Goal: Transaction & Acquisition: Purchase product/service

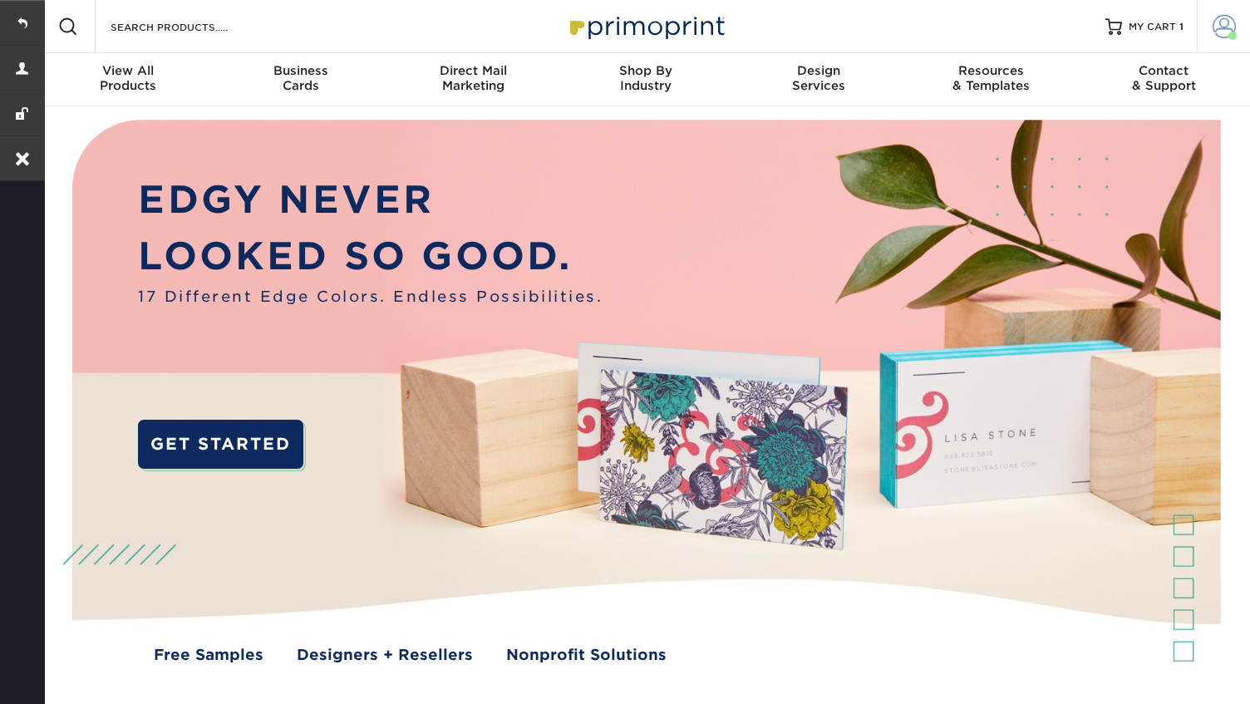
click at [1220, 29] on span at bounding box center [1223, 26] width 23 height 23
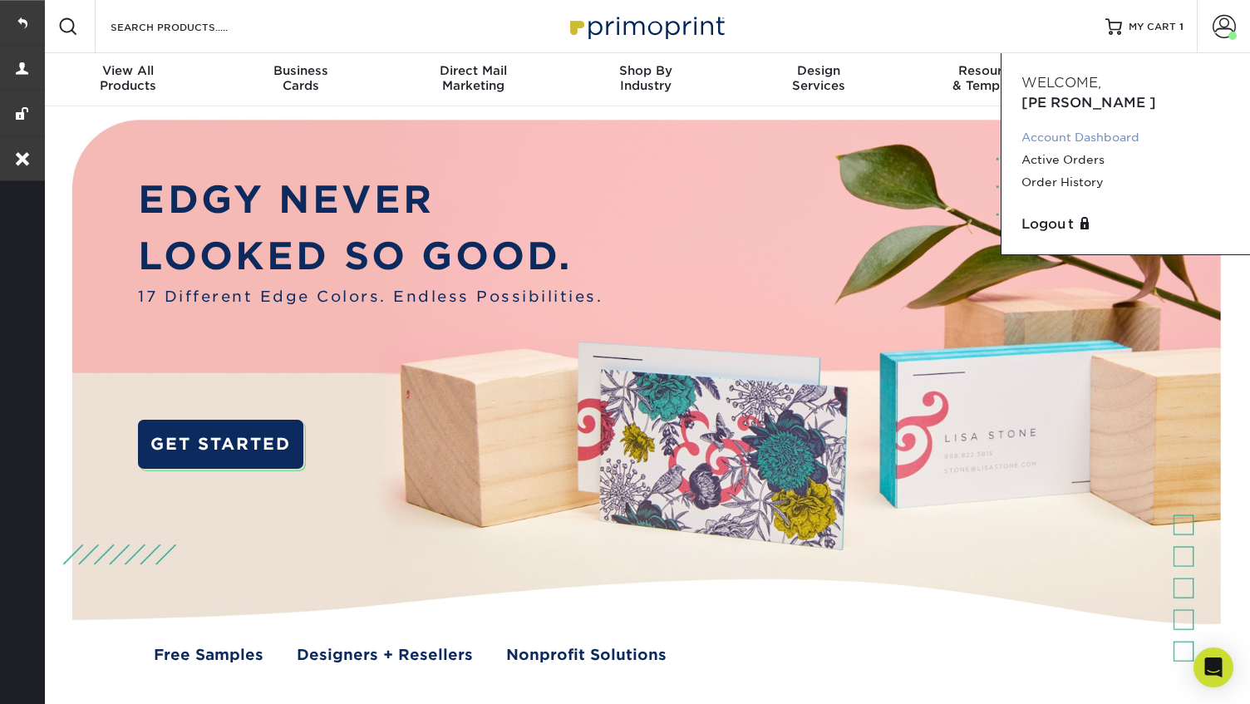
click at [1083, 126] on link "Account Dashboard" at bounding box center [1125, 137] width 209 height 22
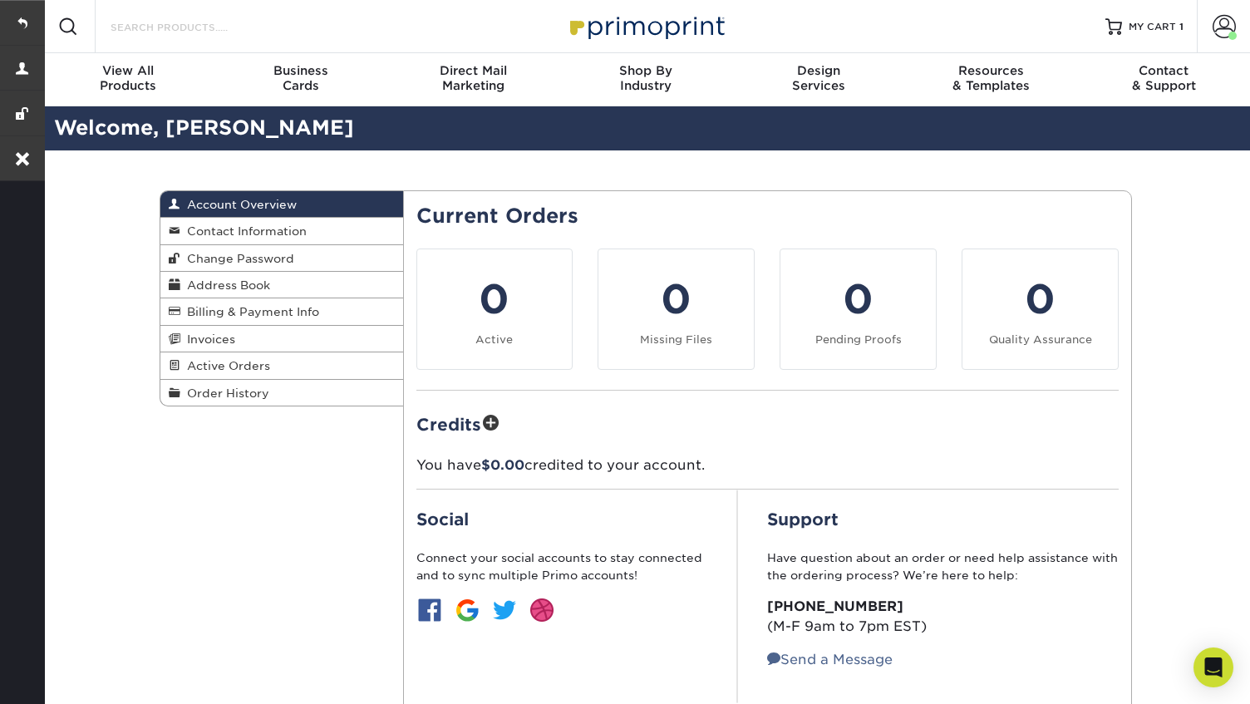
click at [220, 20] on input "Search Products" at bounding box center [190, 27] width 162 height 20
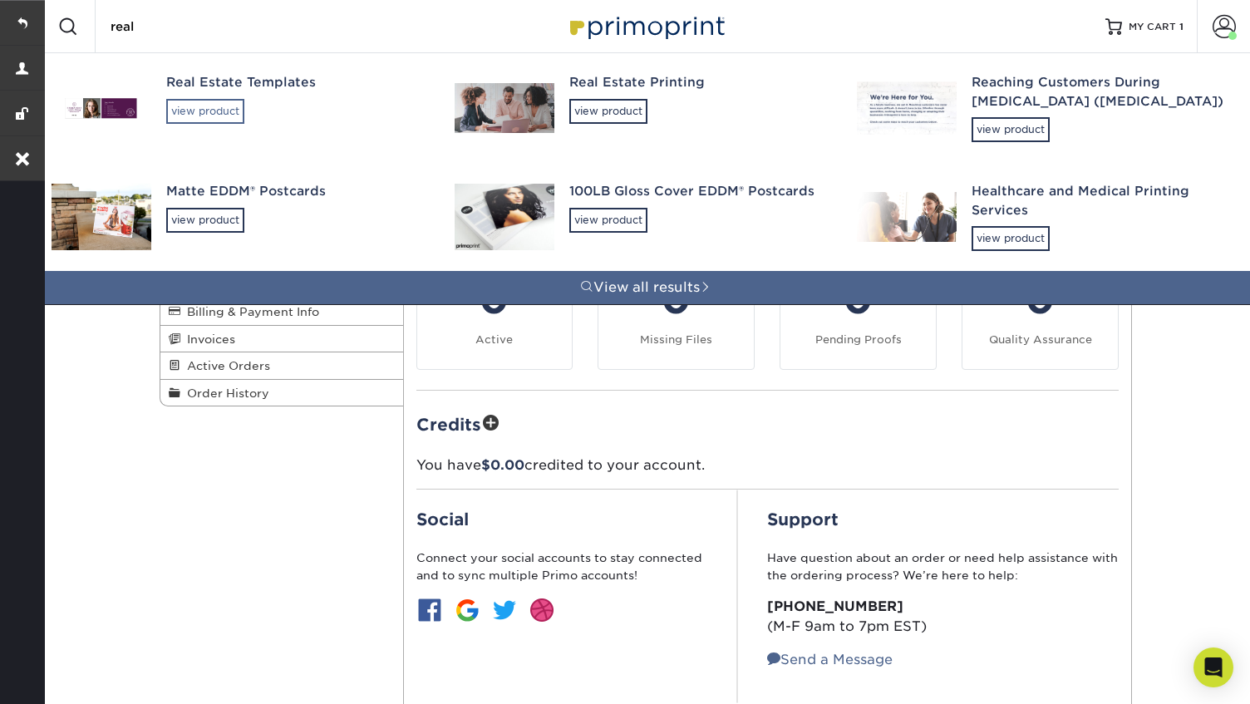
type input "real"
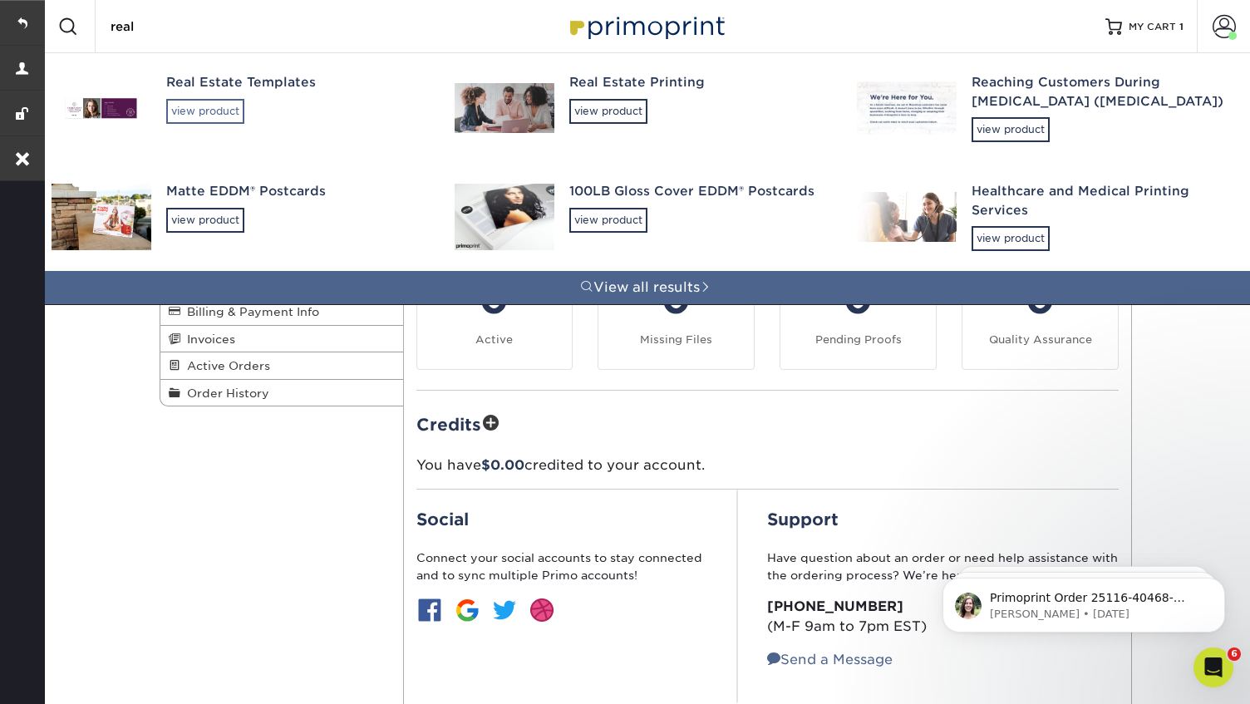
click at [219, 109] on div "view product" at bounding box center [205, 111] width 78 height 25
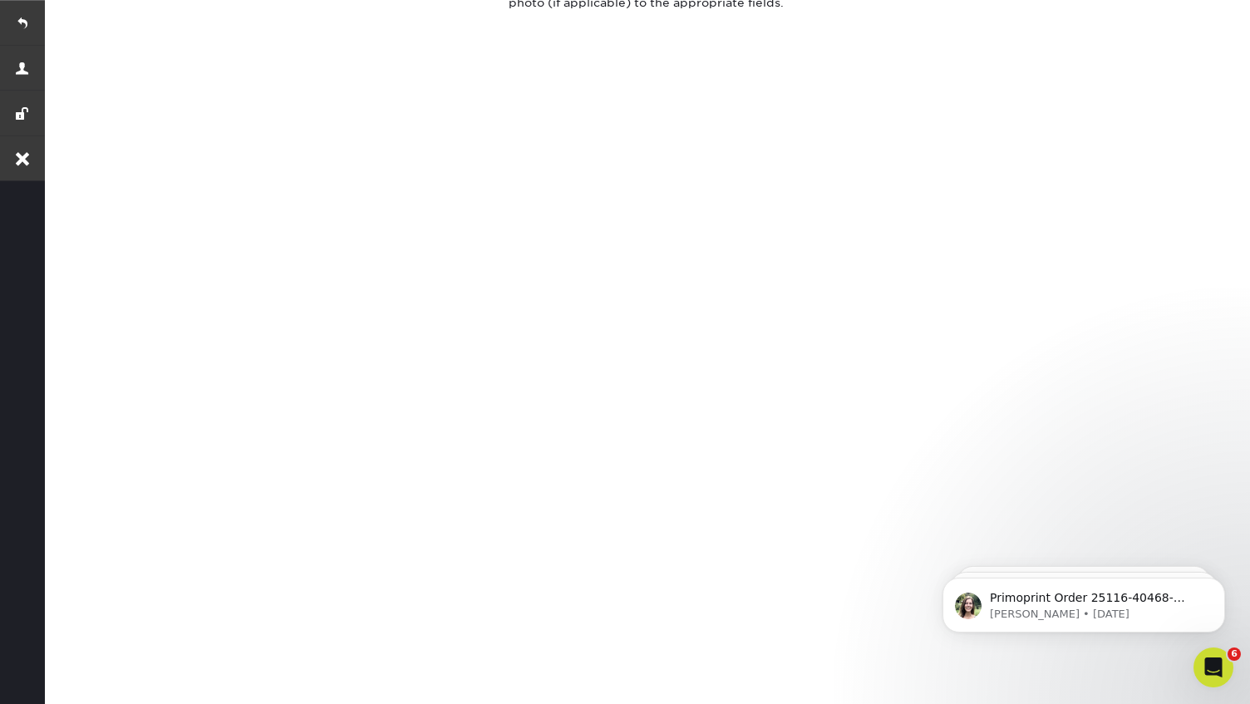
scroll to position [673, 0]
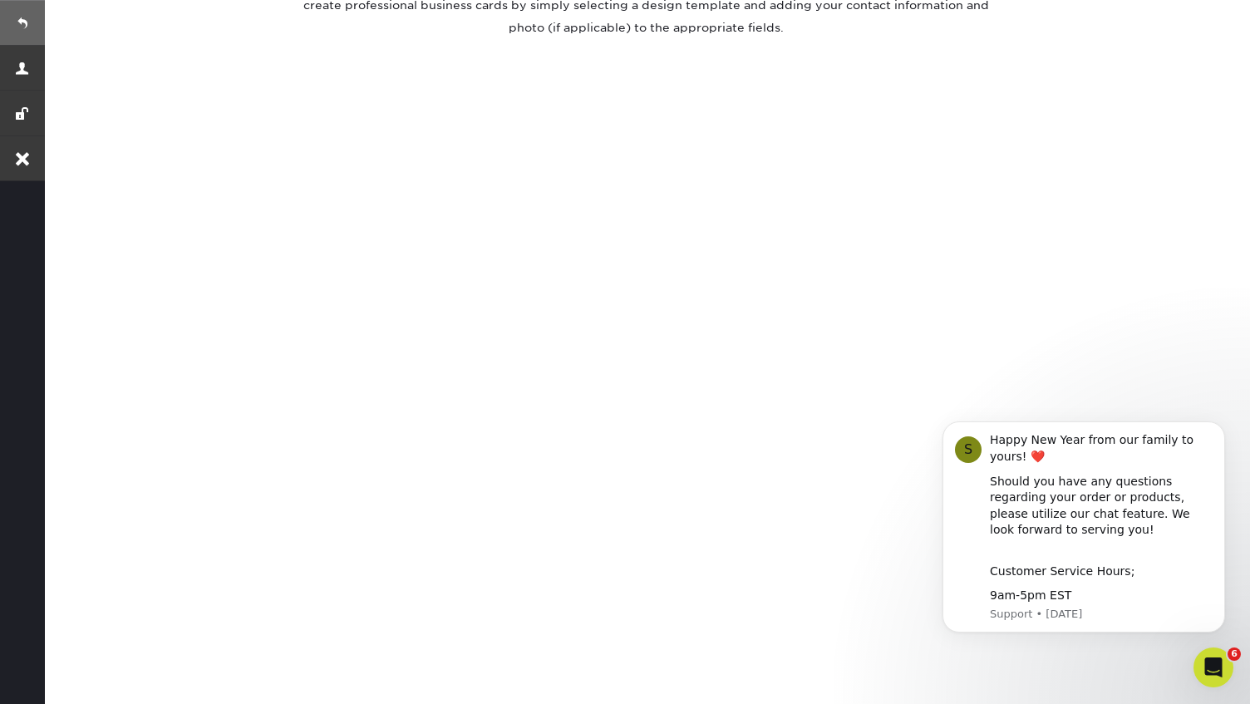
click at [27, 25] on link at bounding box center [22, 22] width 45 height 45
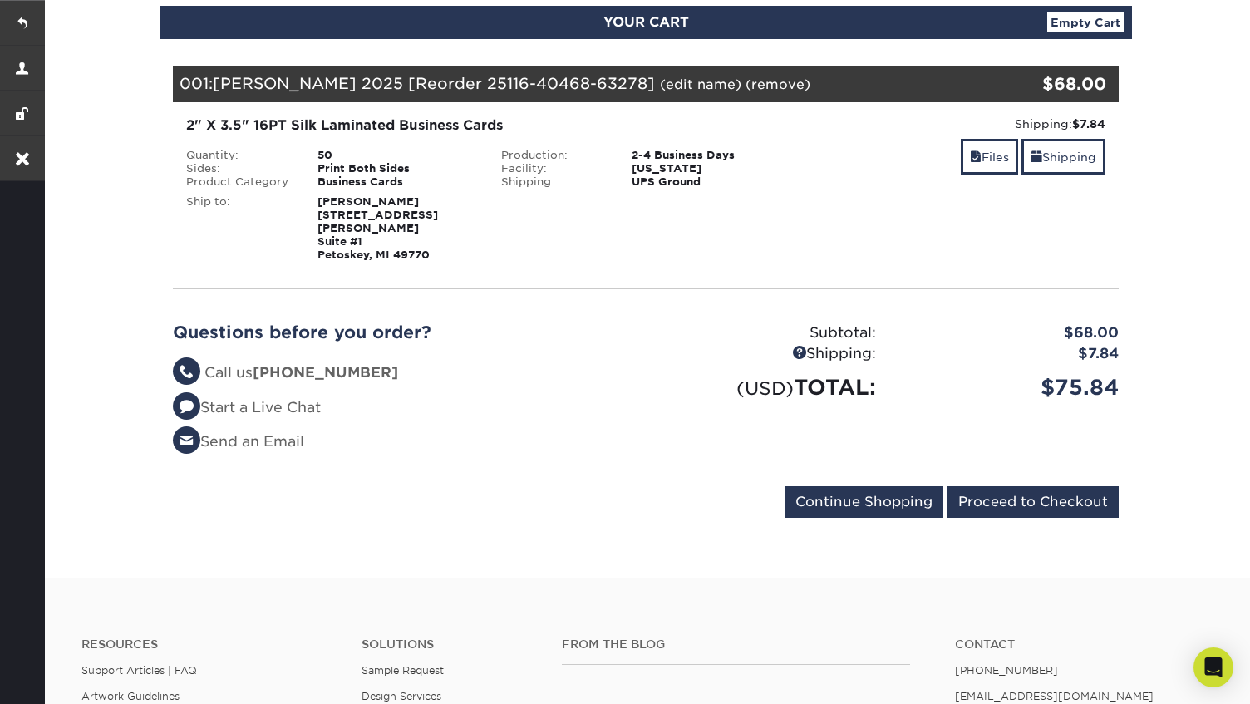
scroll to position [214, 0]
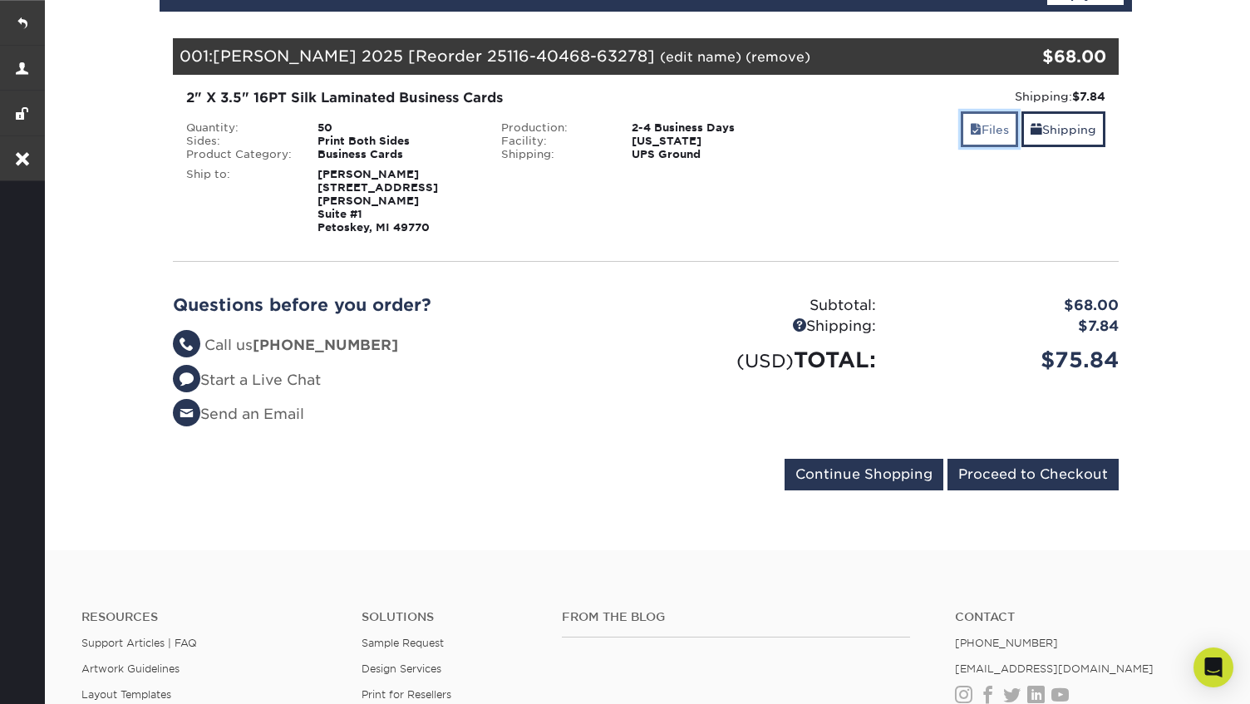
click at [988, 139] on link "Files" at bounding box center [989, 129] width 57 height 36
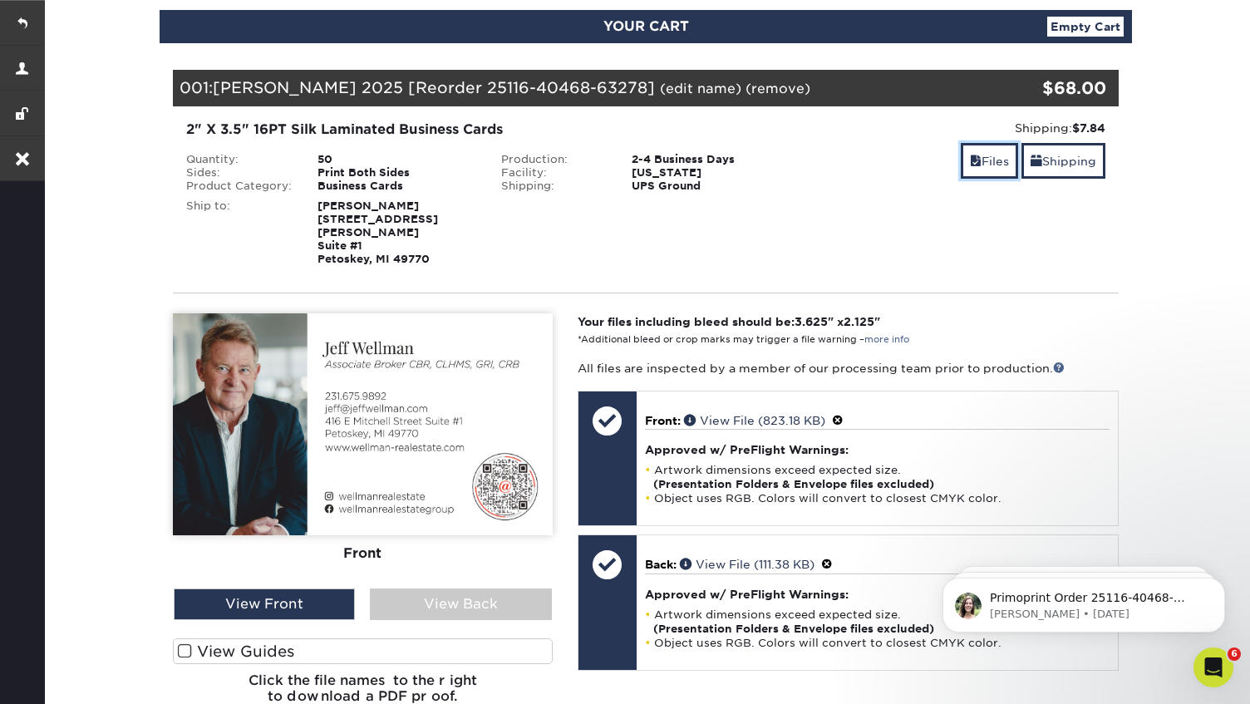
scroll to position [101, 0]
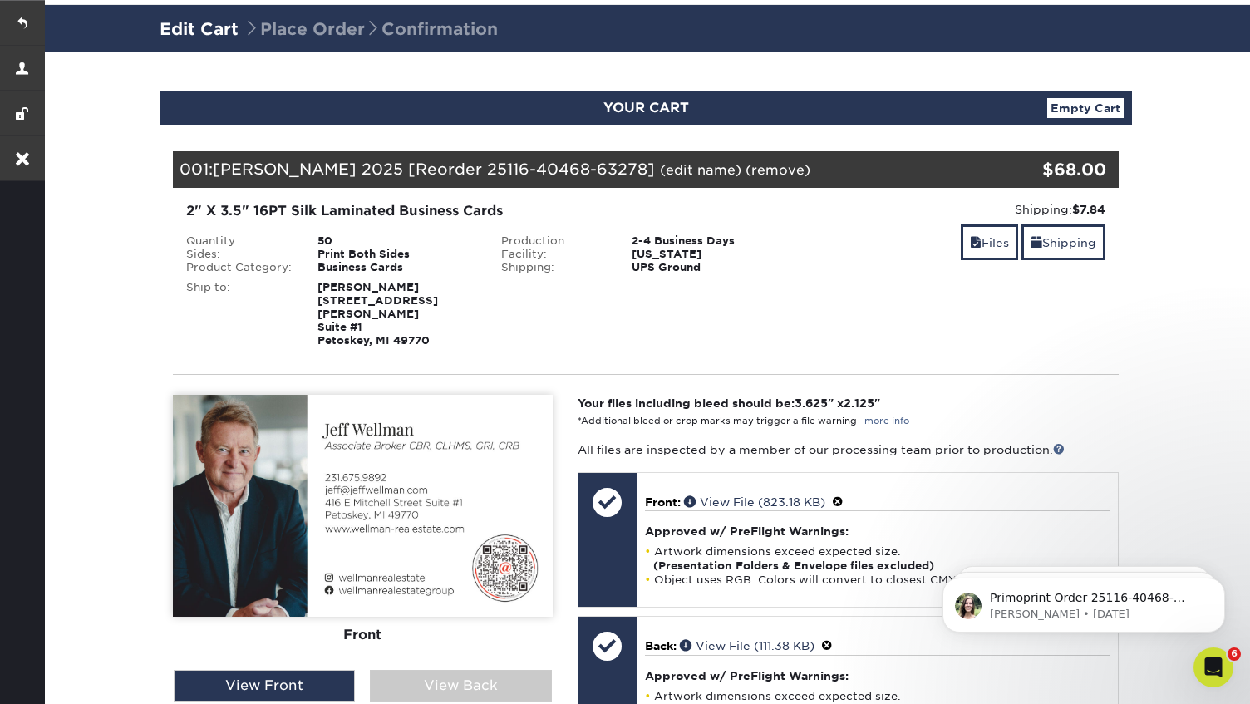
click at [745, 171] on link "(remove)" at bounding box center [777, 170] width 65 height 16
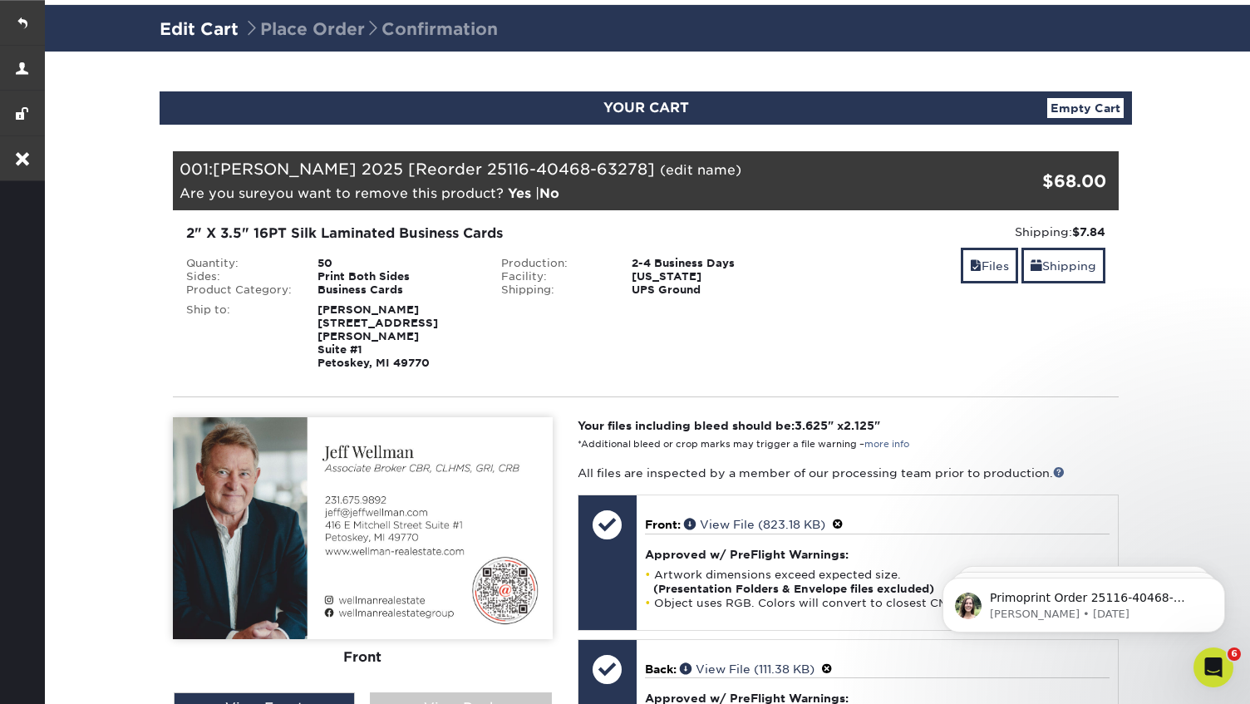
click at [504, 197] on span "?" at bounding box center [499, 193] width 7 height 16
click at [509, 197] on link "Yes" at bounding box center [519, 193] width 23 height 16
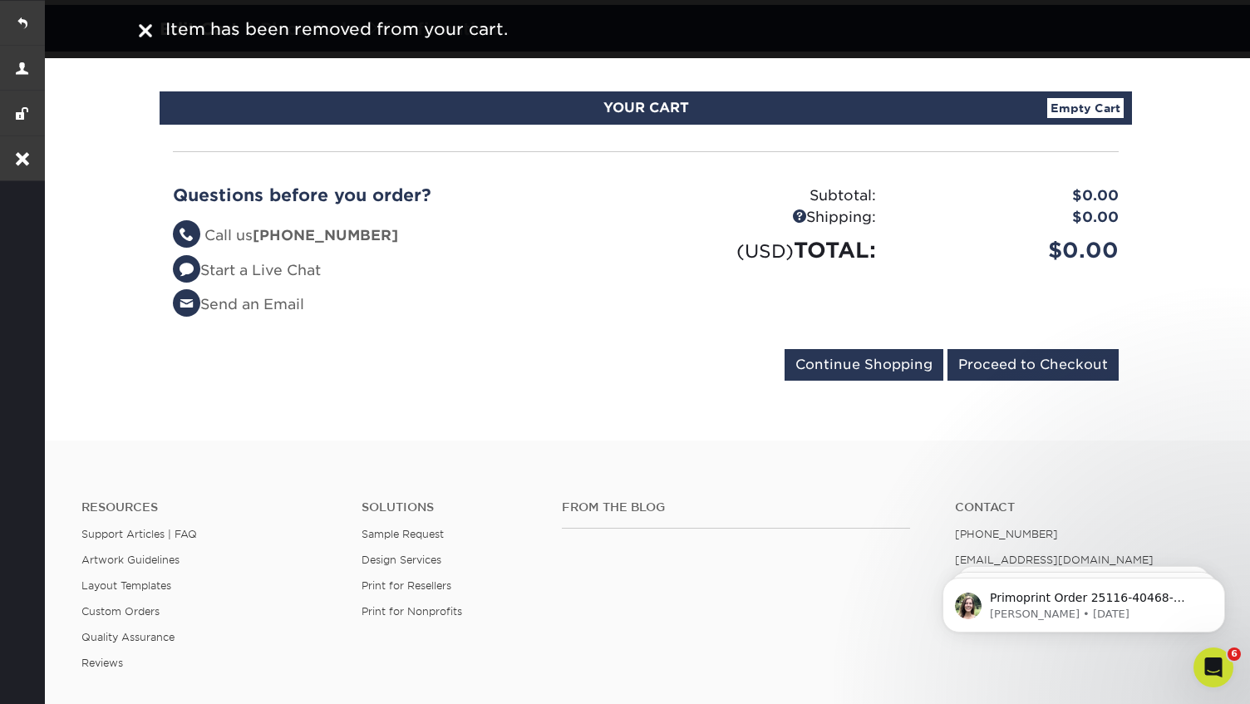
scroll to position [0, 0]
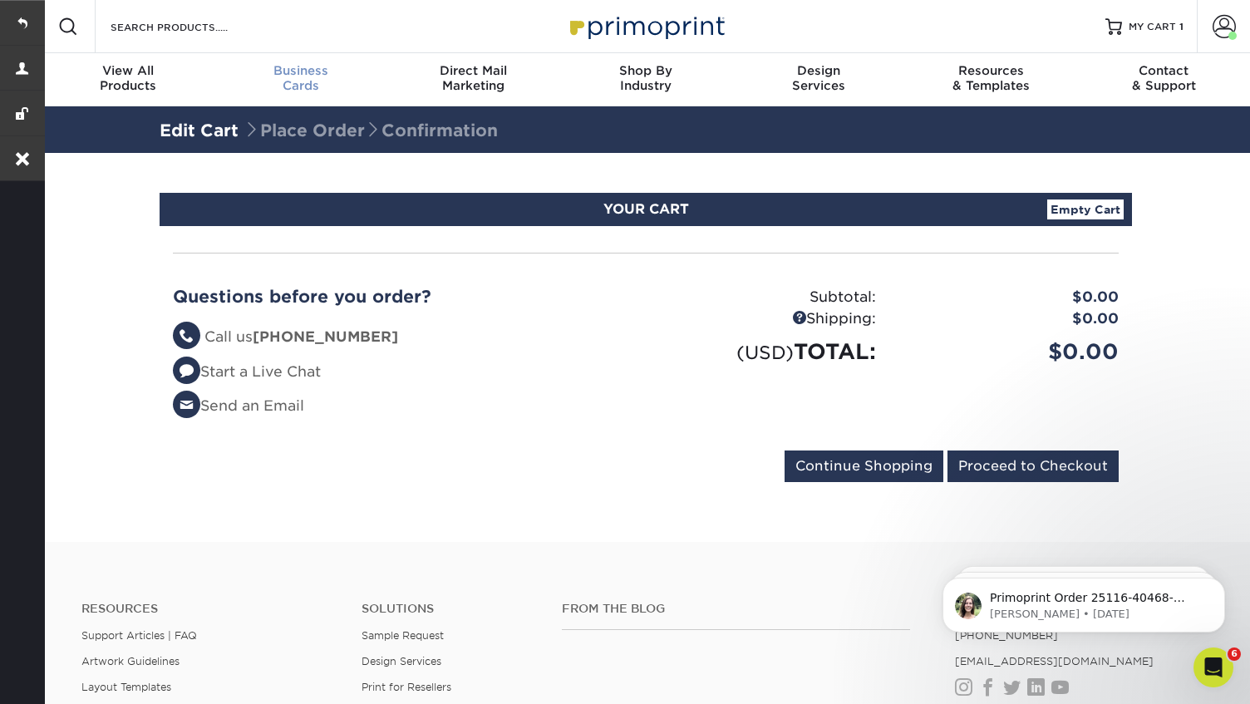
click at [295, 76] on span "Business" at bounding box center [300, 70] width 173 height 15
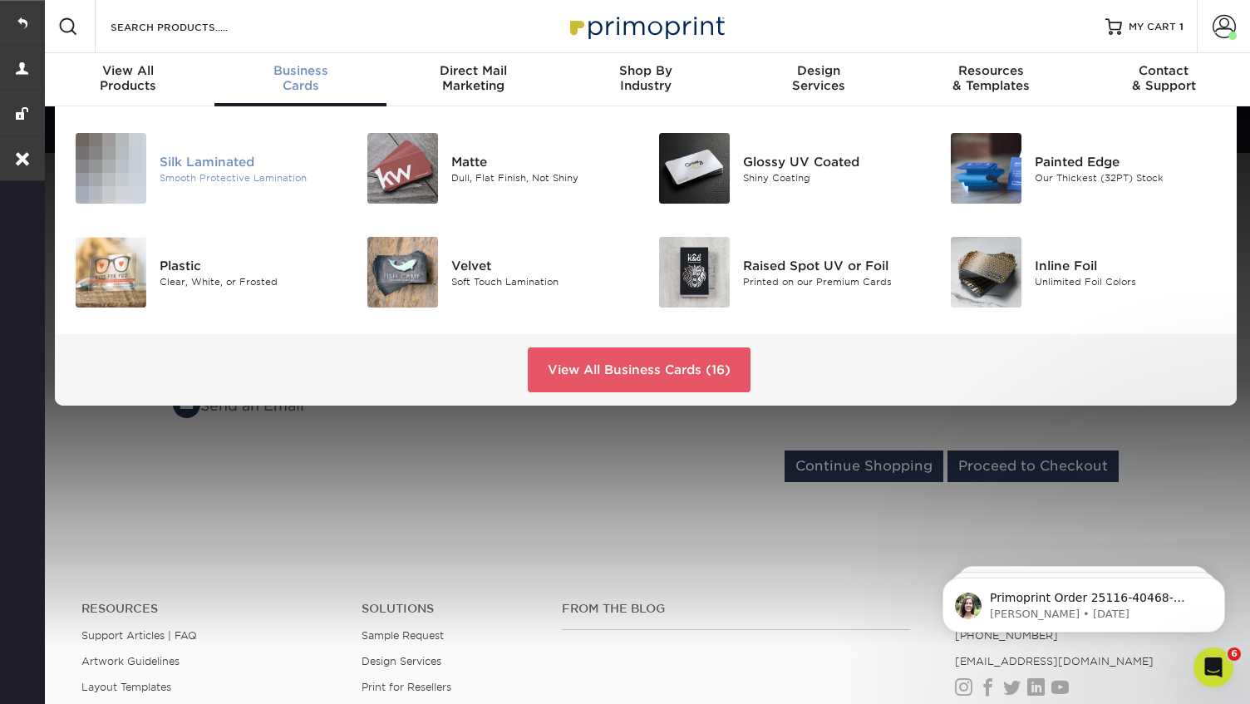
click at [207, 160] on div "Silk Laminated" at bounding box center [251, 161] width 182 height 18
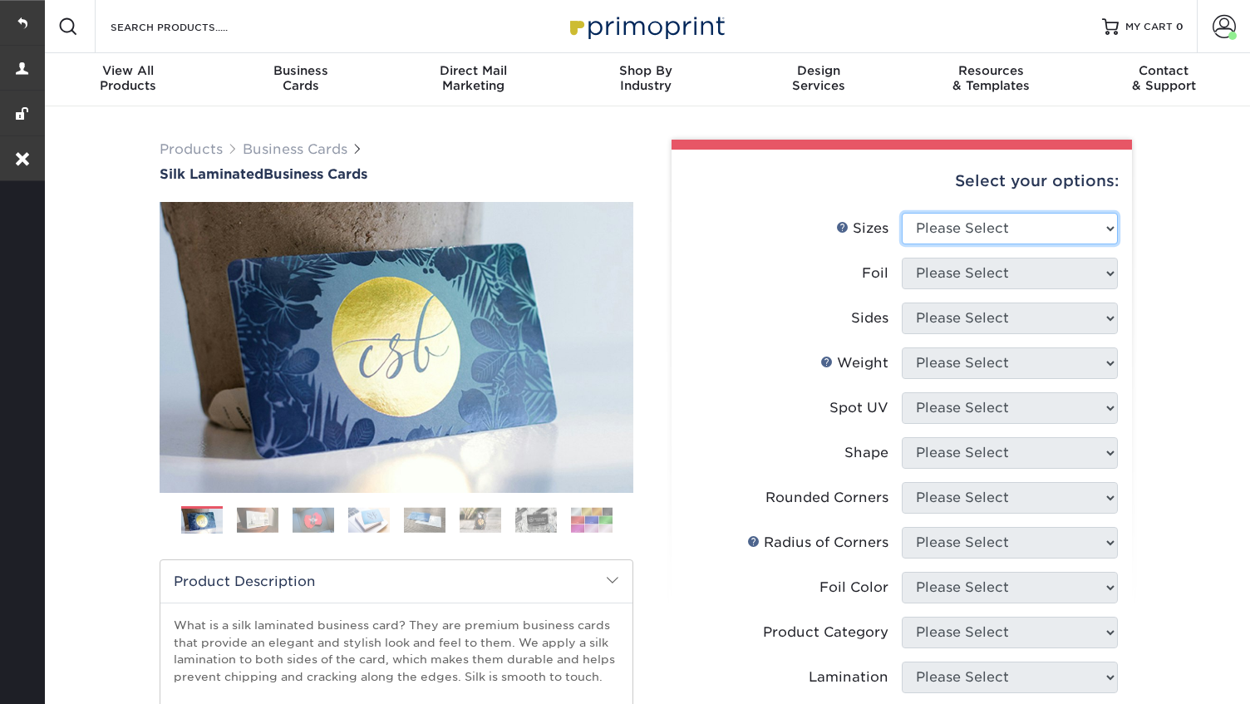
click at [1055, 216] on select "Please Select 1.5" x 3.5" - Mini 1.75" x 3.5" - Mini 2" x 2" - Square 2" x 3" -…" at bounding box center [1010, 229] width 216 height 32
select select "2.00x3.50"
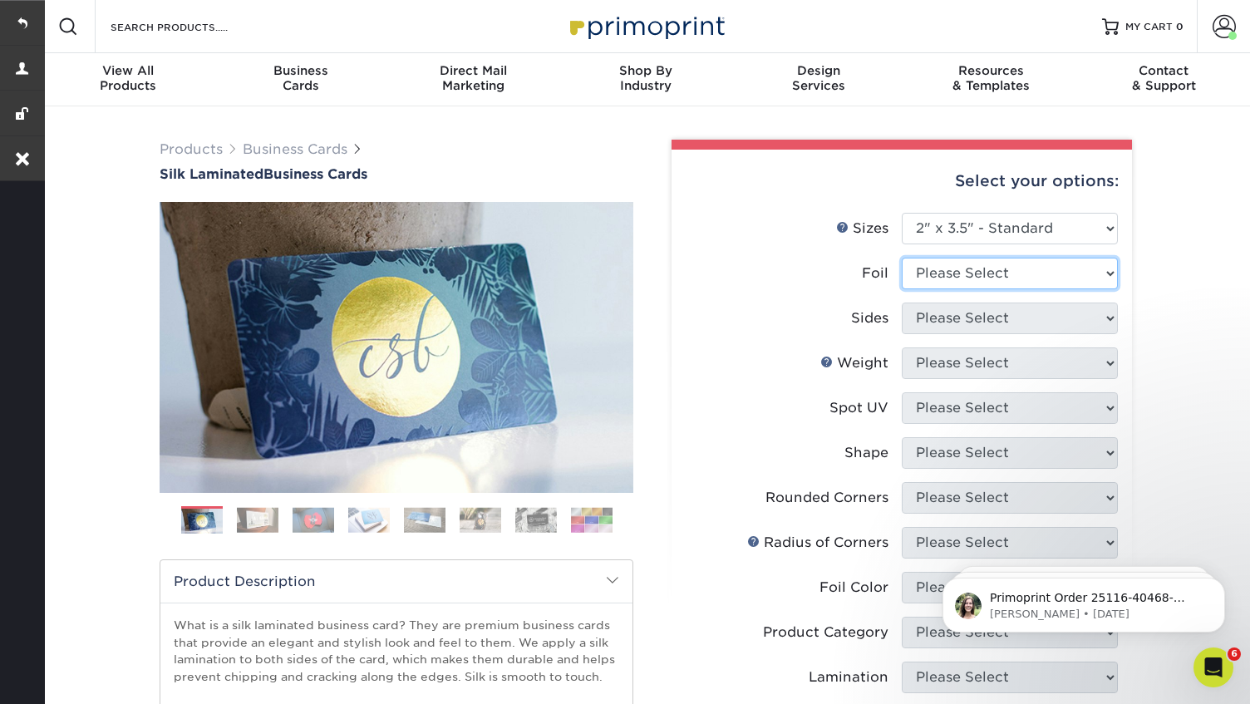
click at [1009, 273] on select "Please Select Yes No" at bounding box center [1010, 274] width 216 height 32
select select "0"
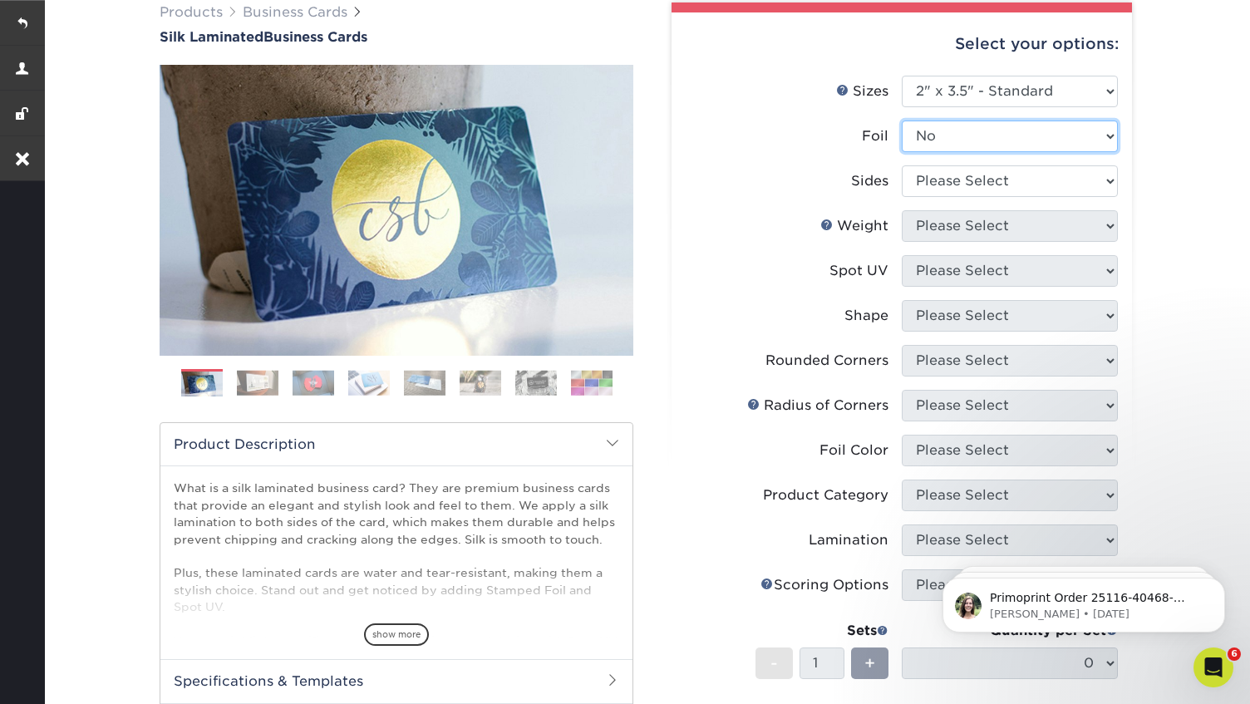
scroll to position [149, 0]
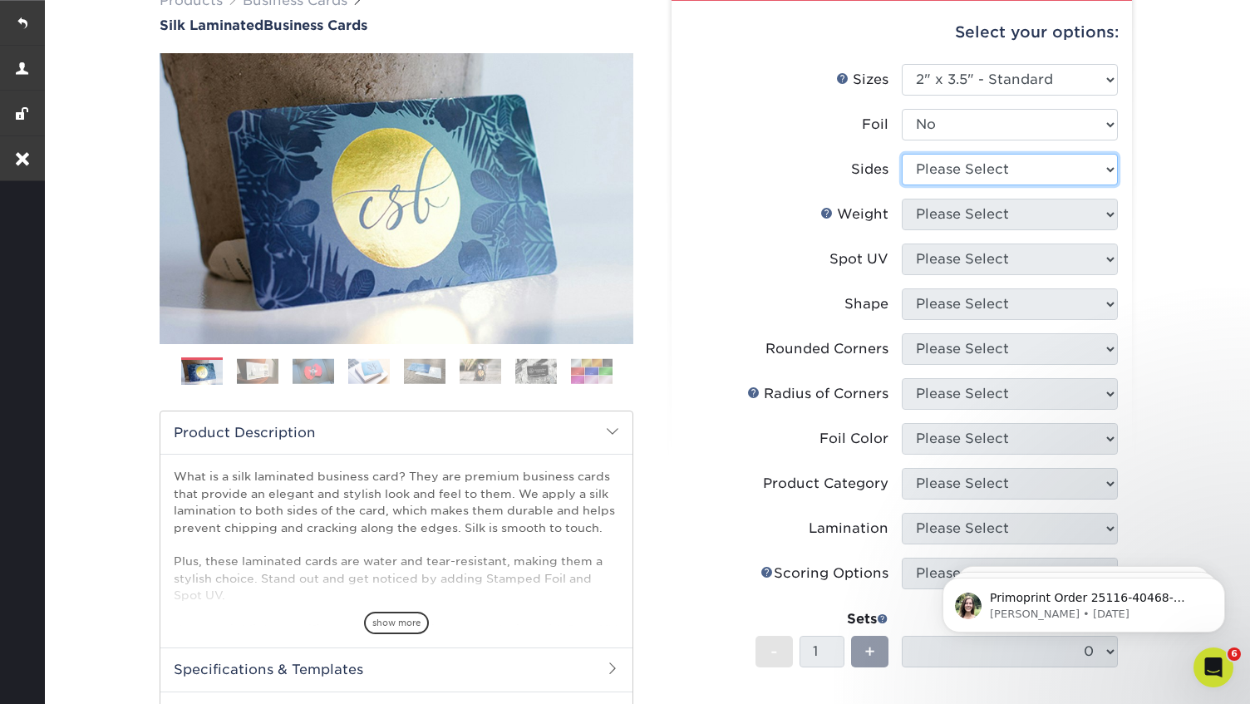
click at [1046, 162] on select "Please Select Print Both Sides Print Front Only" at bounding box center [1010, 170] width 216 height 32
select select "13abbda7-1d64-4f25-8bb2-c179b224825d"
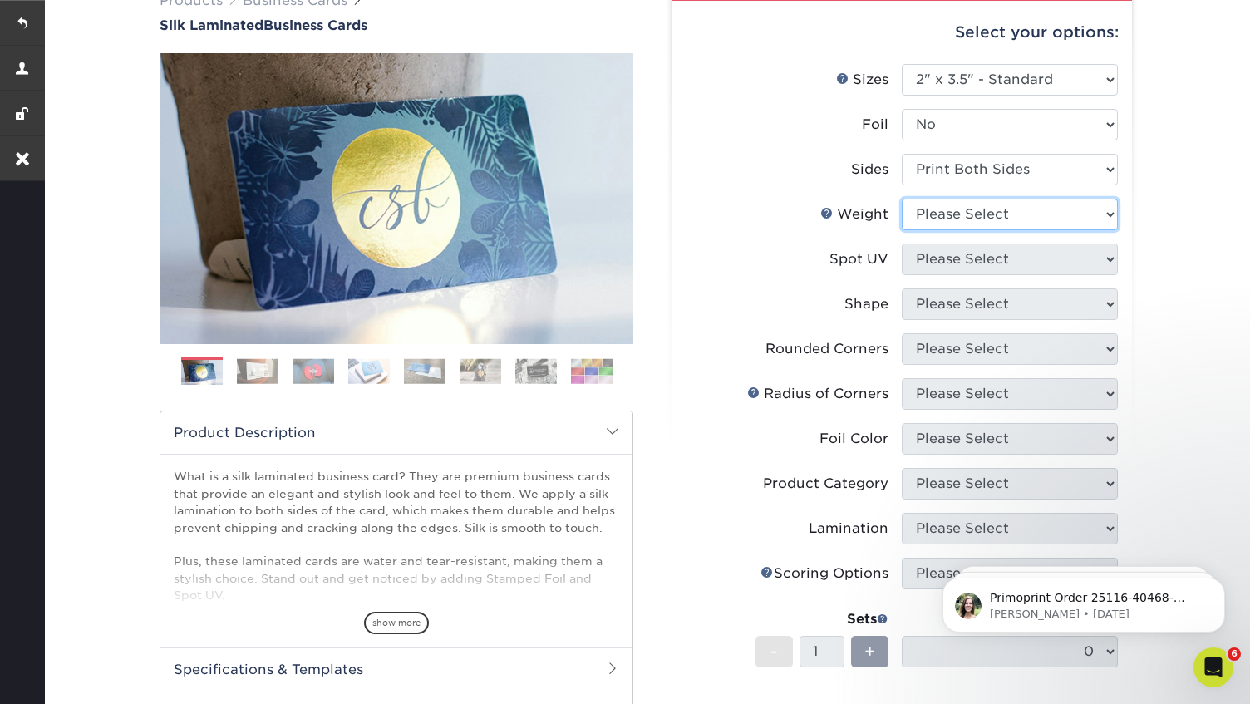
click at [1010, 219] on select "Please Select 16PT" at bounding box center [1010, 215] width 216 height 32
select select "16PT"
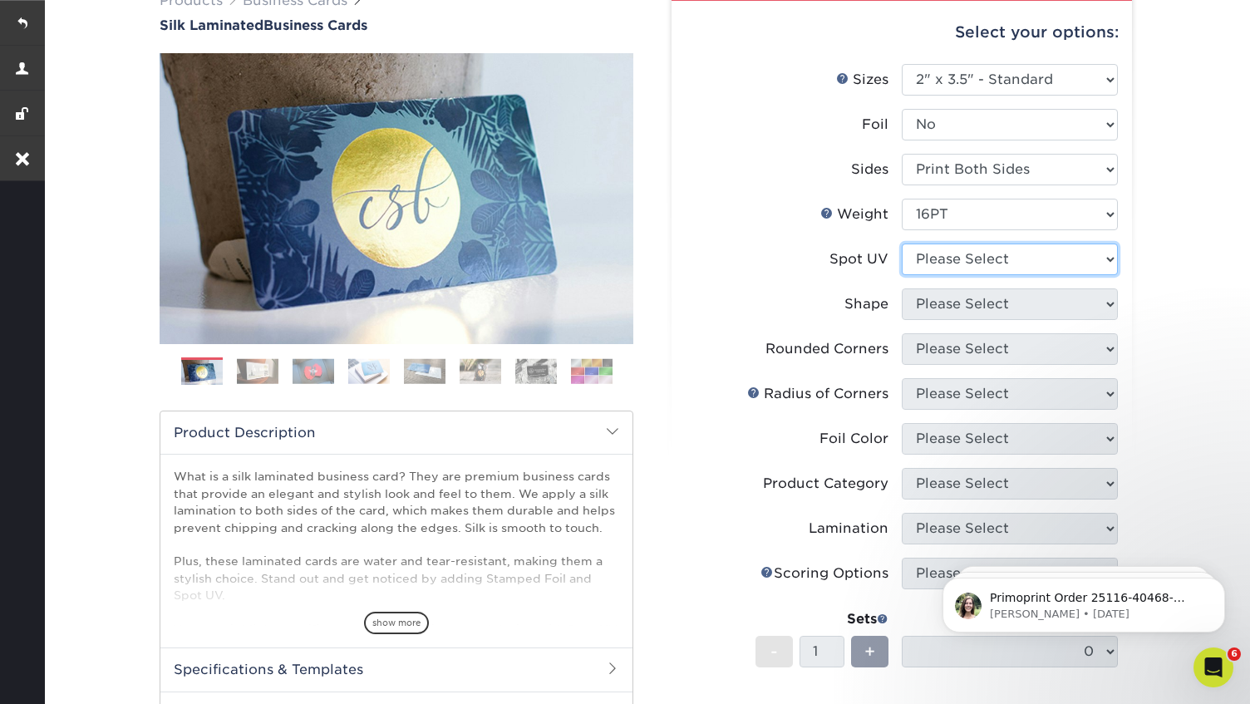
click at [1027, 263] on select "Please Select No Spot UV Front and Back (Both Sides) Front Only Back Only" at bounding box center [1010, 259] width 216 height 32
select select "3"
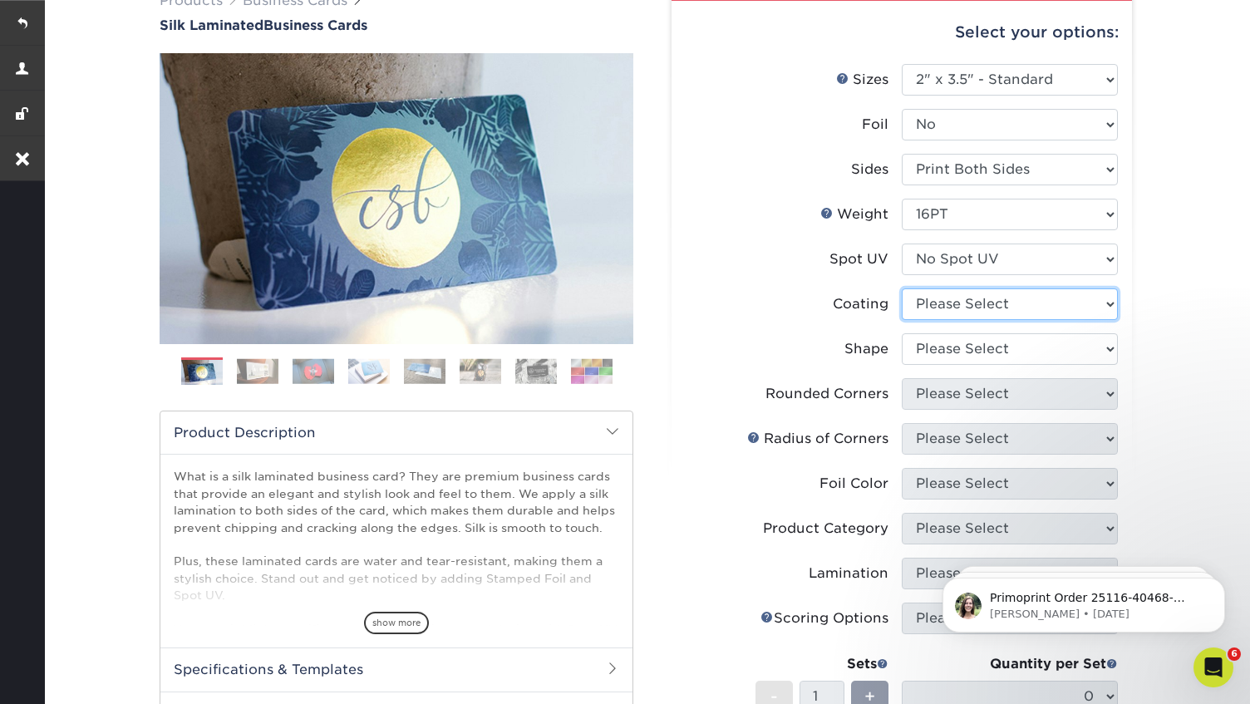
click at [987, 301] on select at bounding box center [1010, 304] width 216 height 32
select select "3e7618de-abca-4bda-9f97-8b9129e913d8"
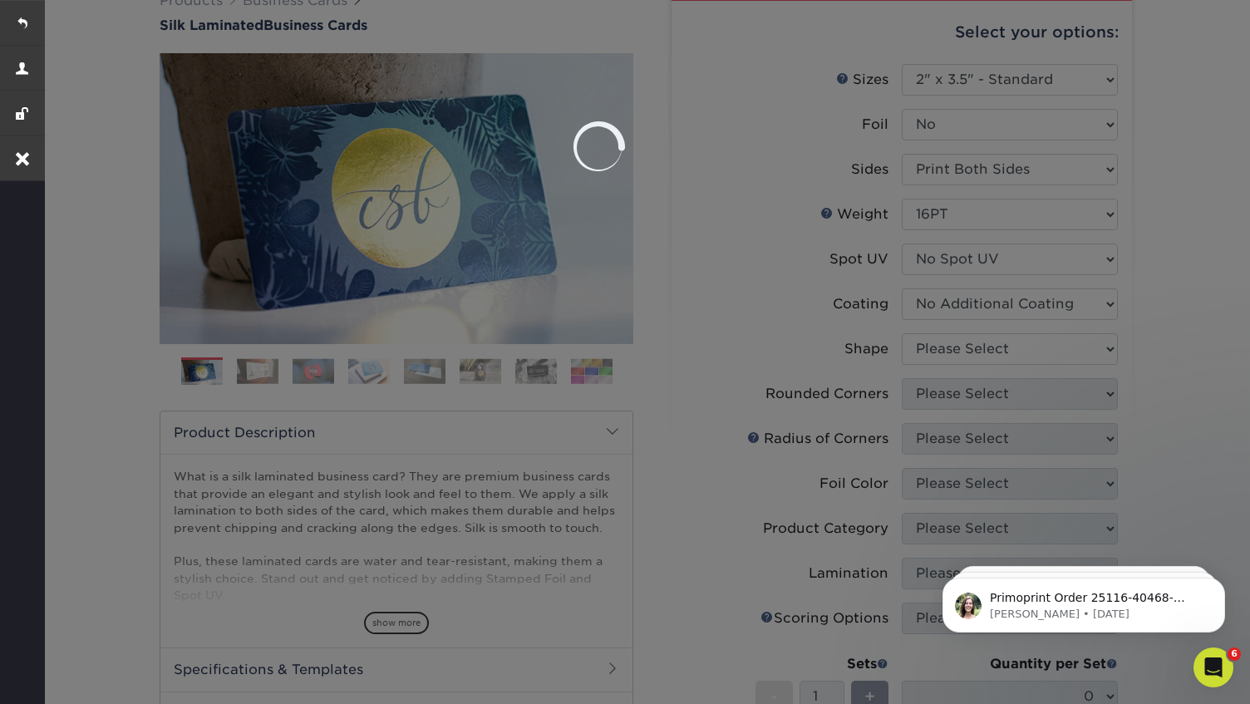
click at [987, 348] on div at bounding box center [625, 352] width 1250 height 704
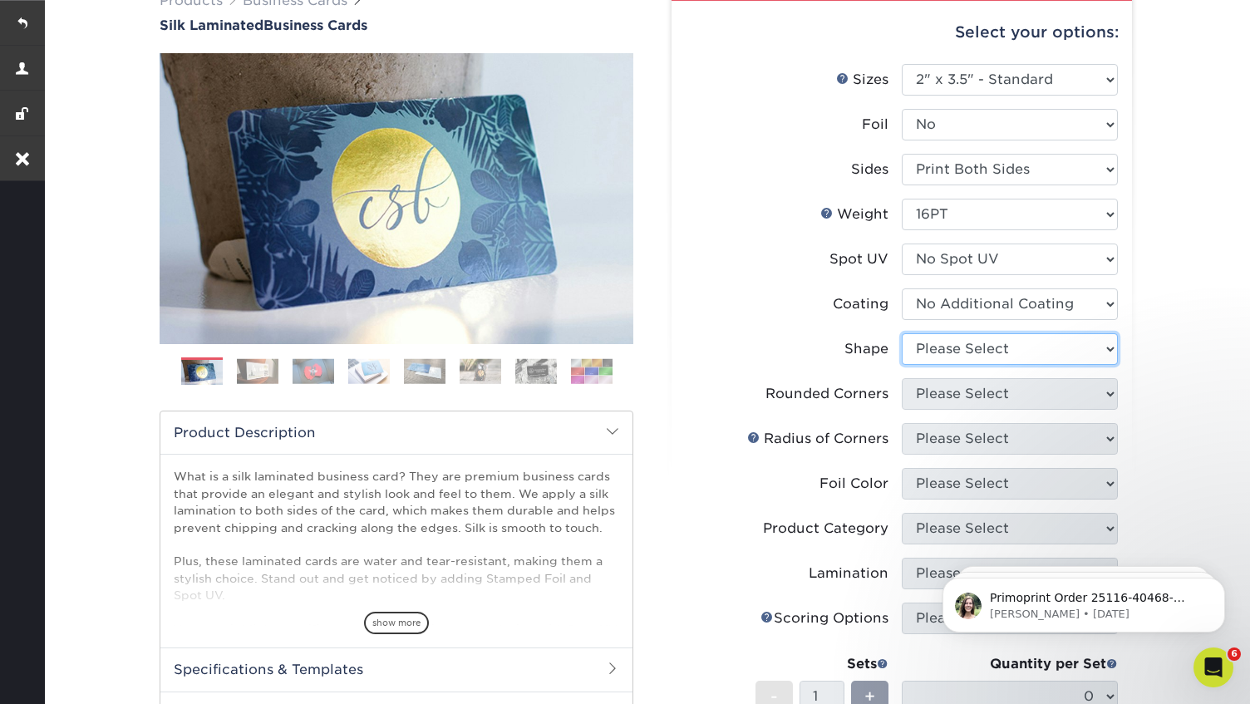
click at [987, 348] on select "Please Select Standard Oval" at bounding box center [1010, 349] width 216 height 32
select select "standard"
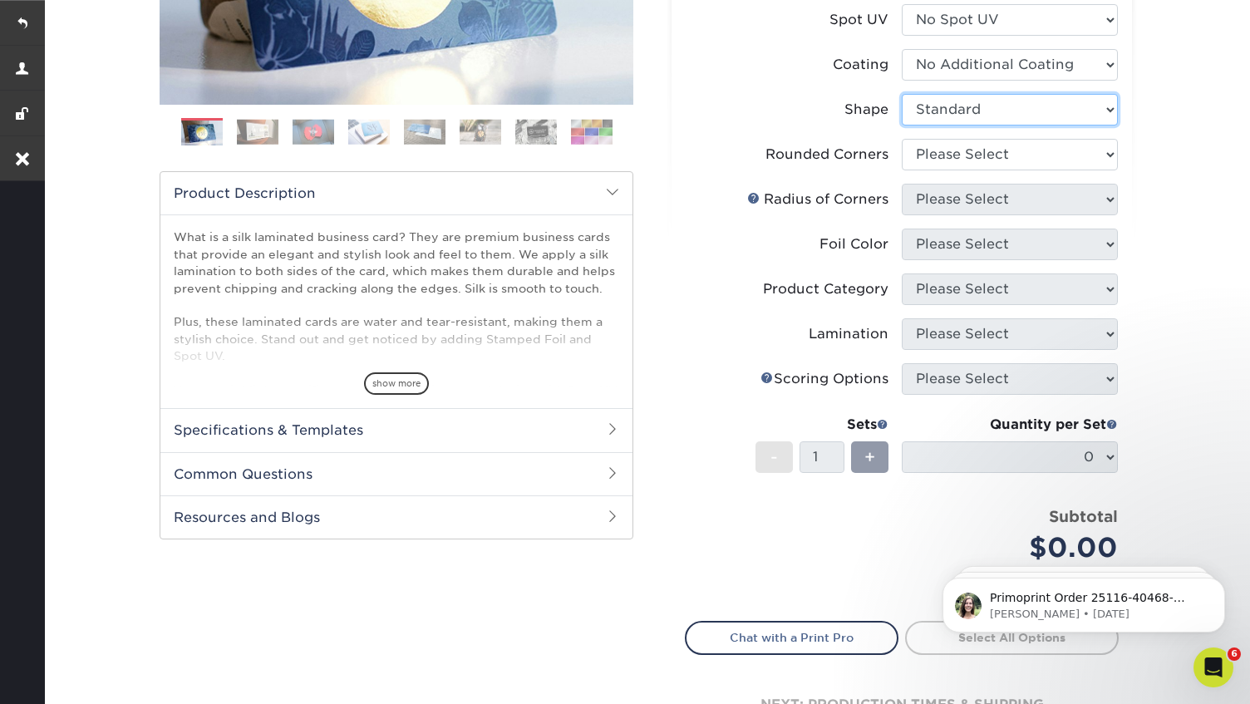
scroll to position [411, 0]
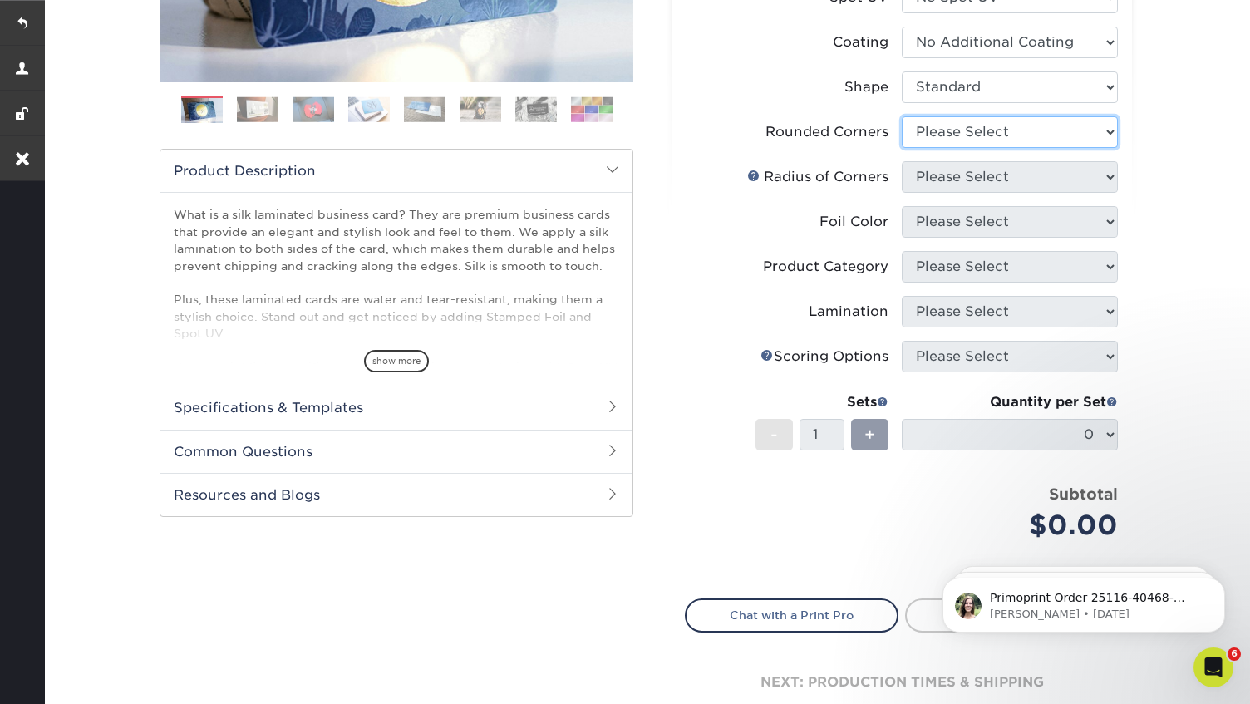
click at [1025, 122] on select "Please Select Yes - Round 2 Corners Yes - Round 4 Corners No" at bounding box center [1010, 132] width 216 height 32
select select "0"
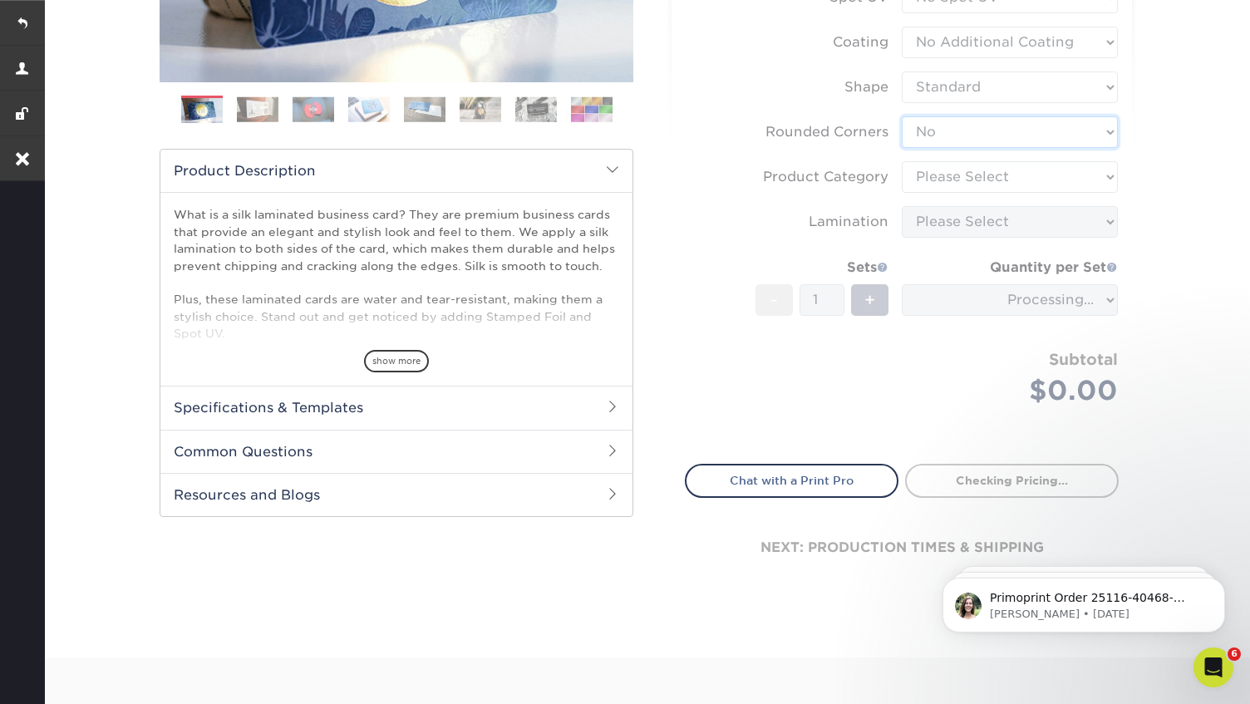
scroll to position [333, 0]
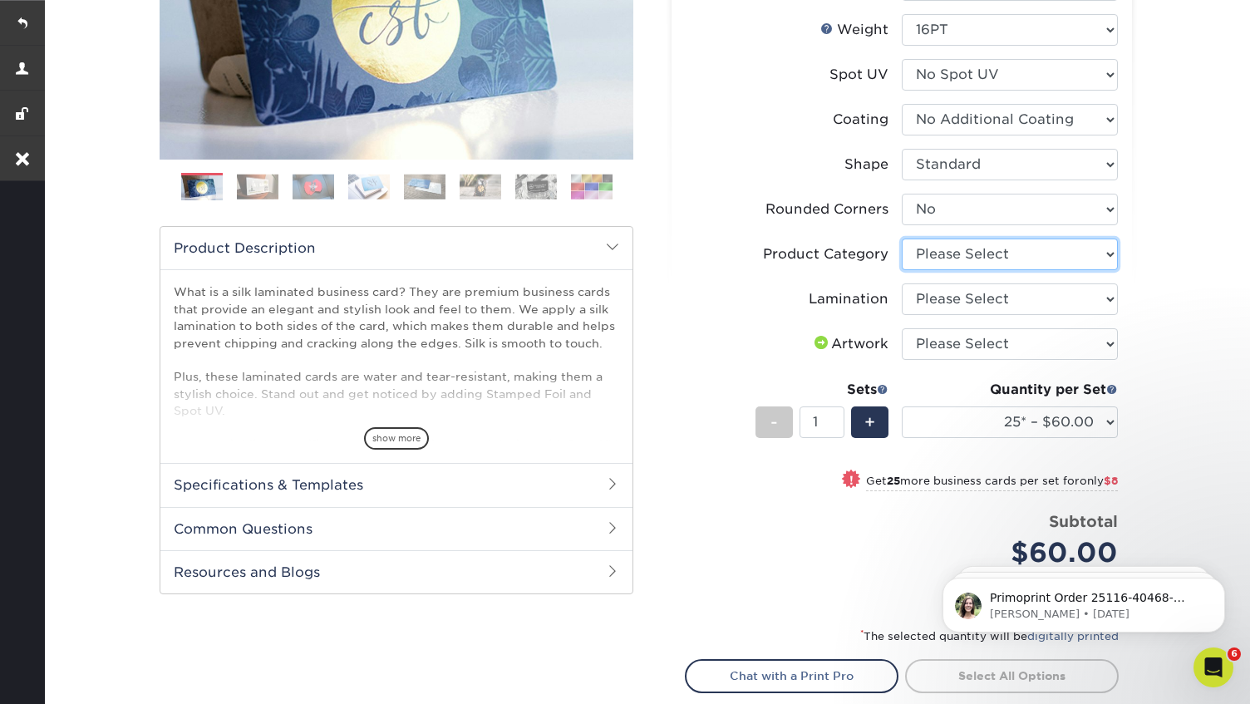
click at [1065, 252] on select "Please Select Business Cards" at bounding box center [1010, 254] width 216 height 32
select select "3b5148f1-0588-4f88-a218-97bcfdce65c1"
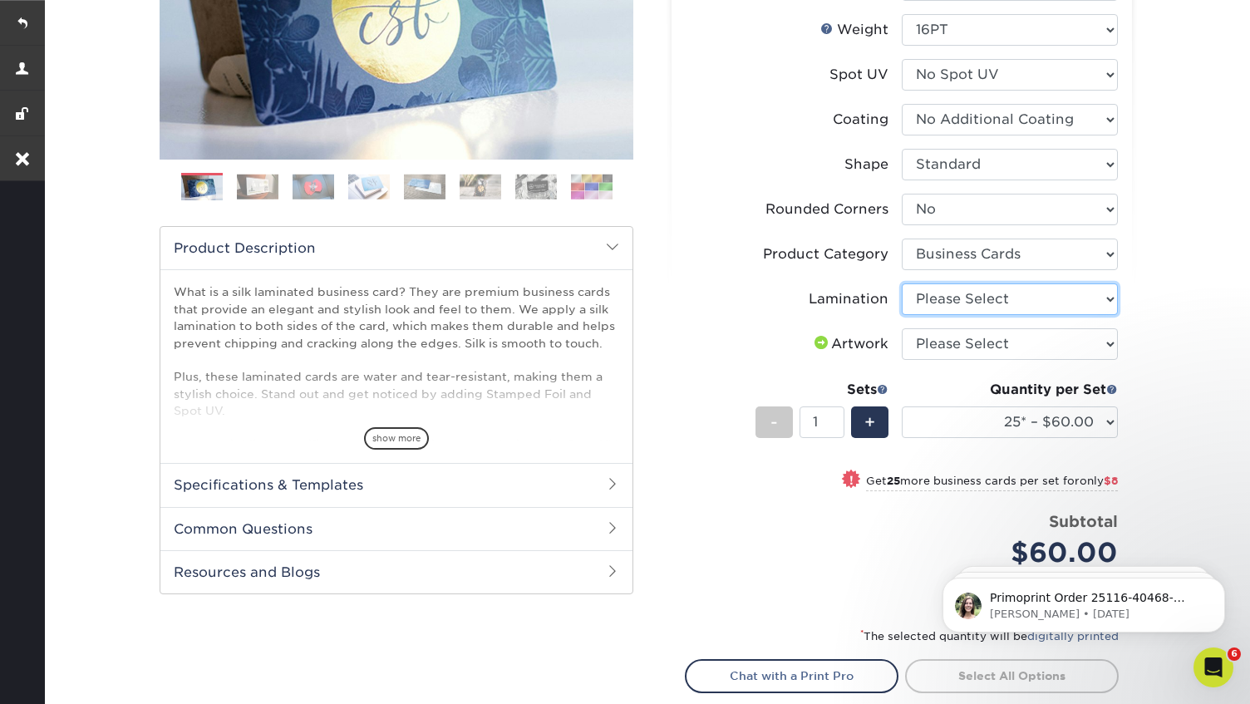
click at [1048, 302] on select "Please Select Silk" at bounding box center [1010, 299] width 216 height 32
select select "ccacb42f-45f7-42d3-bbd3-7c8421cf37f0"
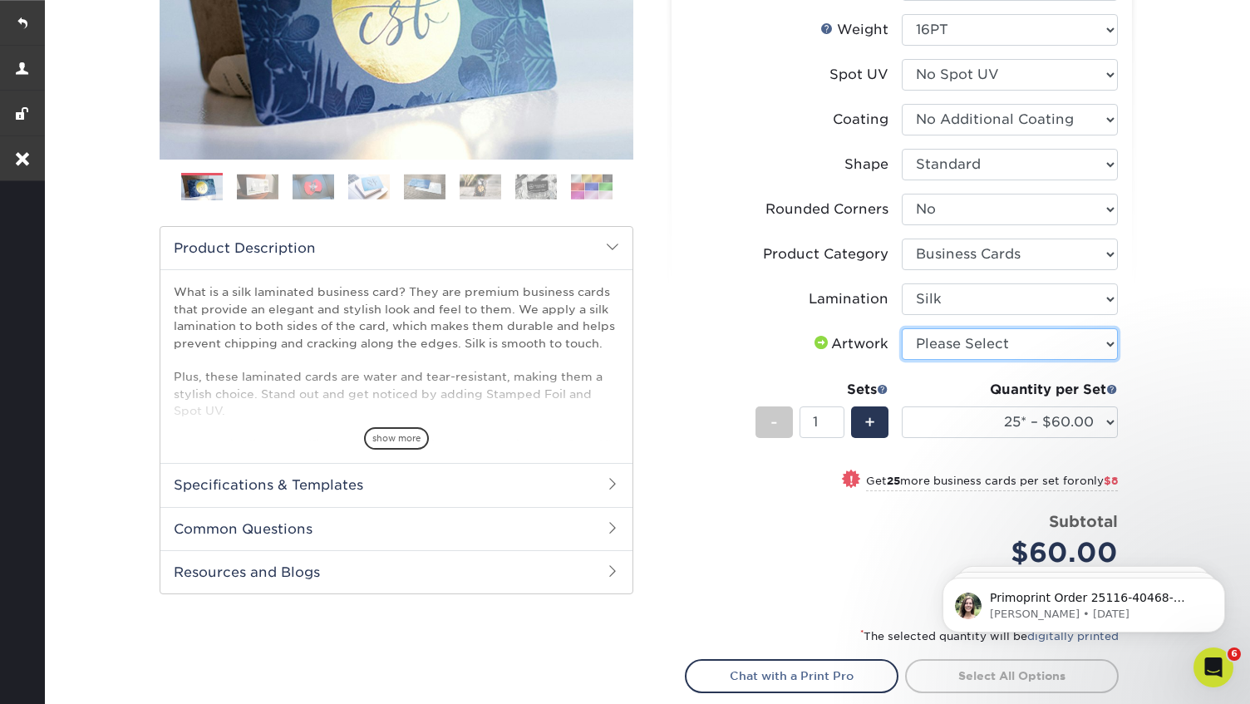
click at [1040, 347] on select "Please Select I will upload files I need a design - $100" at bounding box center [1010, 344] width 216 height 32
select select "upload"
click at [1027, 419] on select "25* – $60.00 50* – $68.00 75* – $76.00 100* – $84.00 250* – $92.00 500 – $96.00…" at bounding box center [1010, 422] width 216 height 32
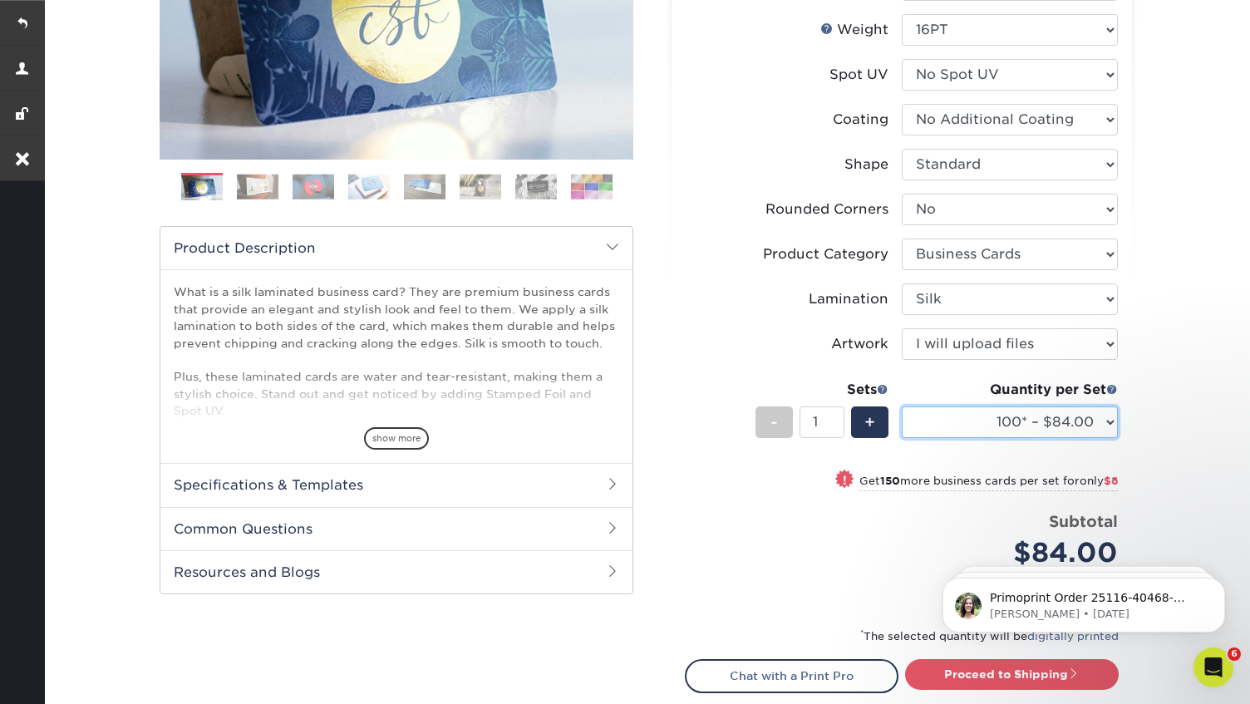
click at [1004, 420] on select "25* – $60.00 50* – $68.00 75* – $76.00 100* – $84.00 250* – $92.00 500 – $96.00…" at bounding box center [1010, 422] width 216 height 32
select select "500 – $96.00"
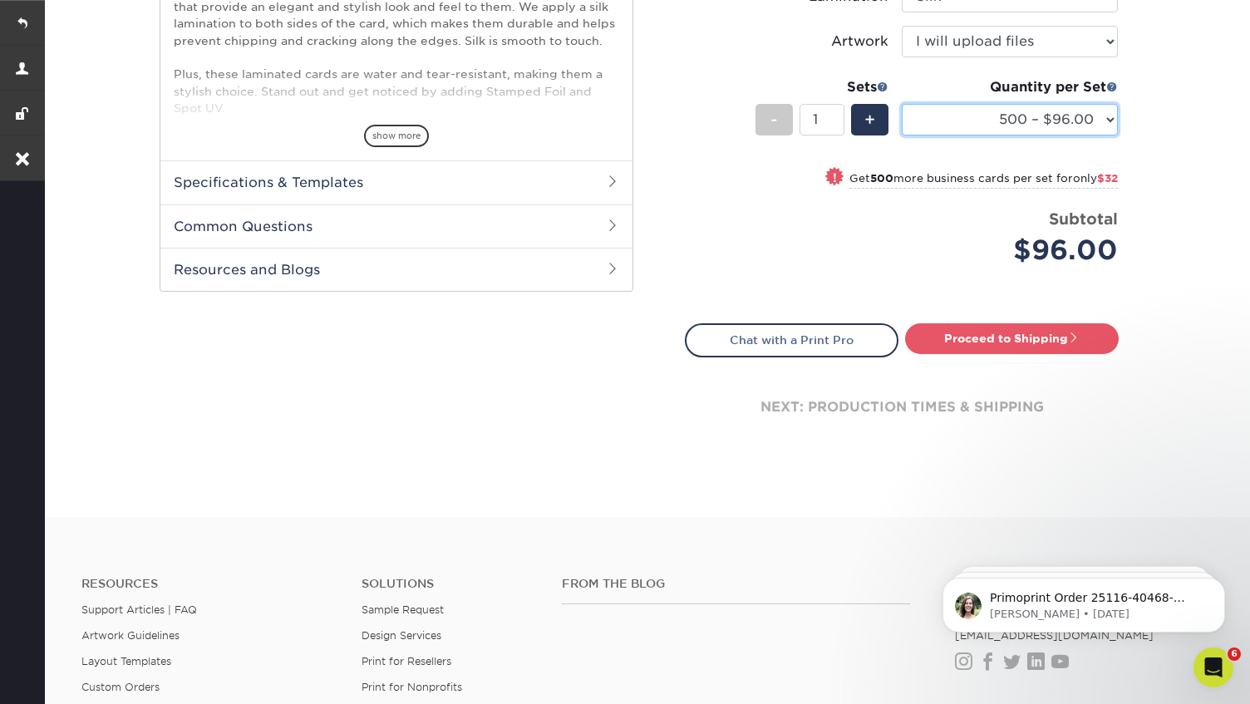
scroll to position [660, 0]
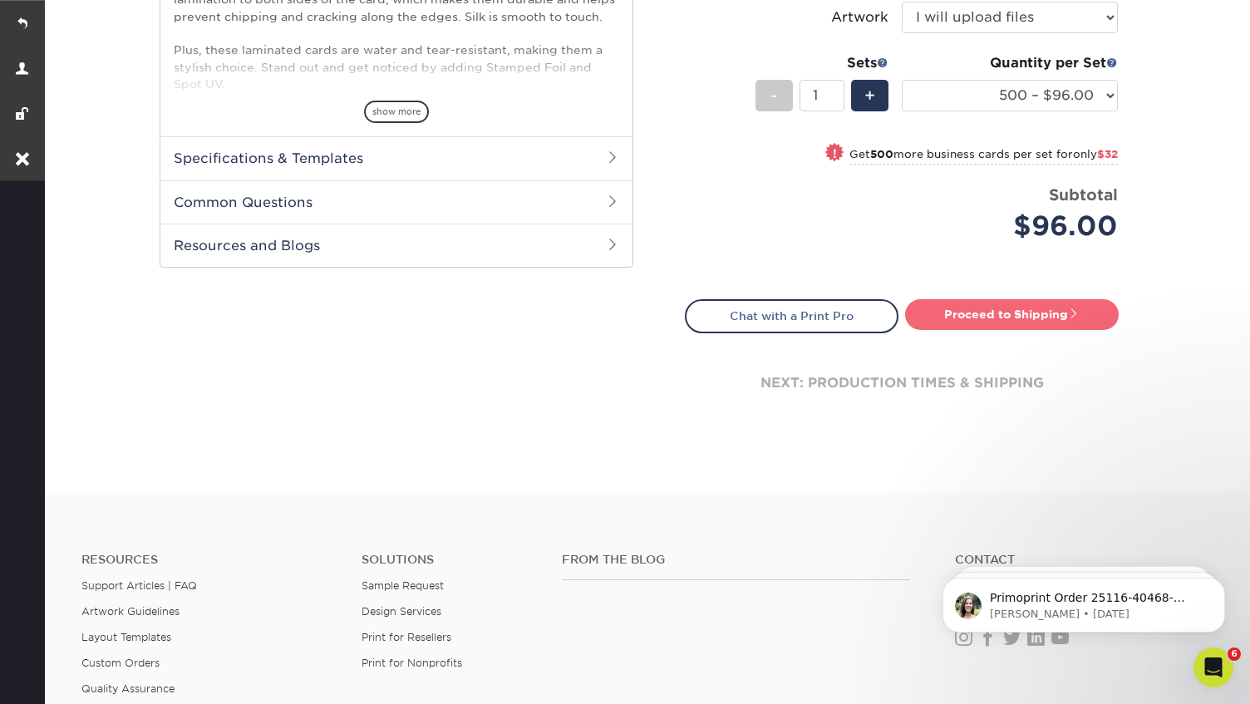
click at [1002, 300] on link "Proceed to Shipping" at bounding box center [1012, 314] width 214 height 30
type input "Set 1"
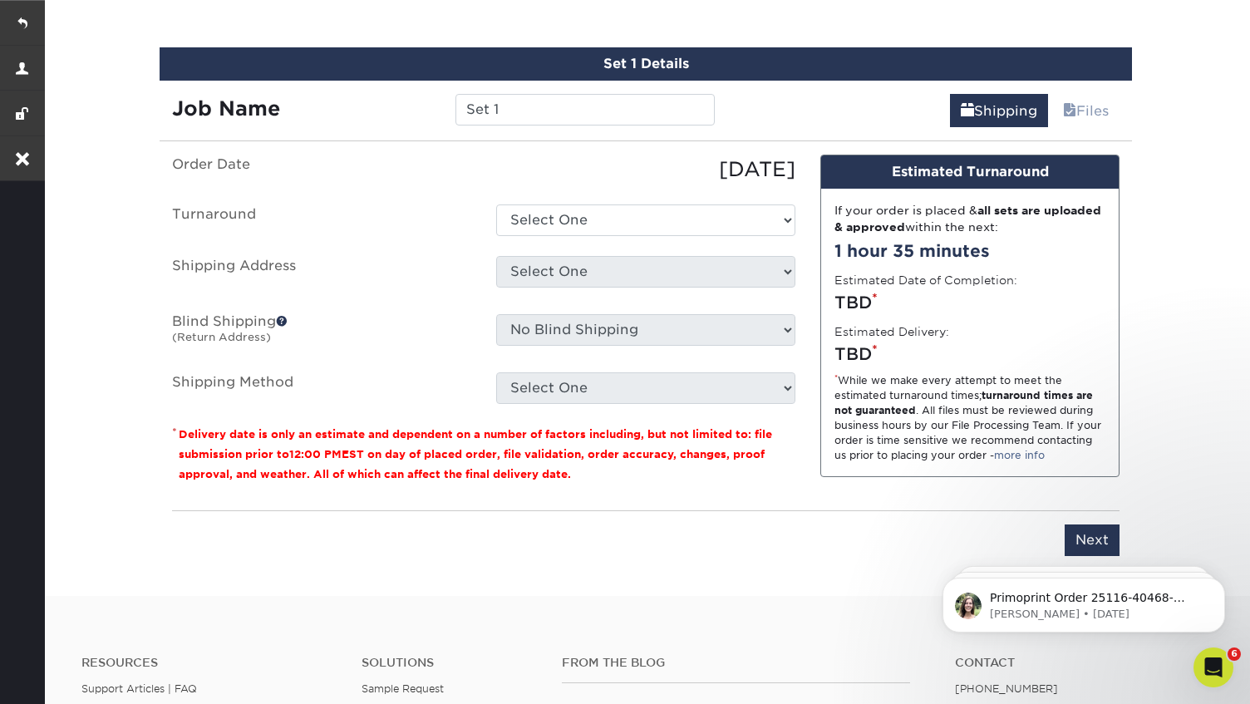
scroll to position [1004, 0]
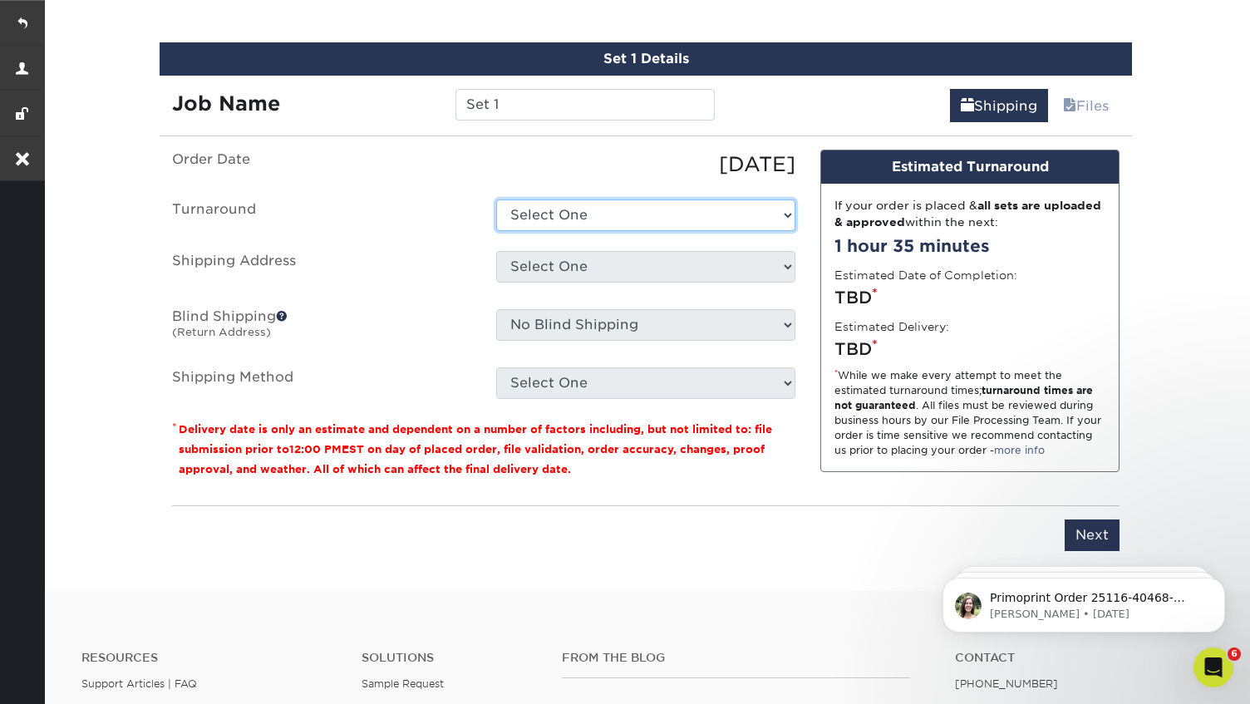
click at [605, 220] on select "Select One 2-4 Business Days 2 Day Next Business Day" at bounding box center [645, 215] width 299 height 32
select select "daeee239-1cf4-403f-860f-e366b9ee29d2"
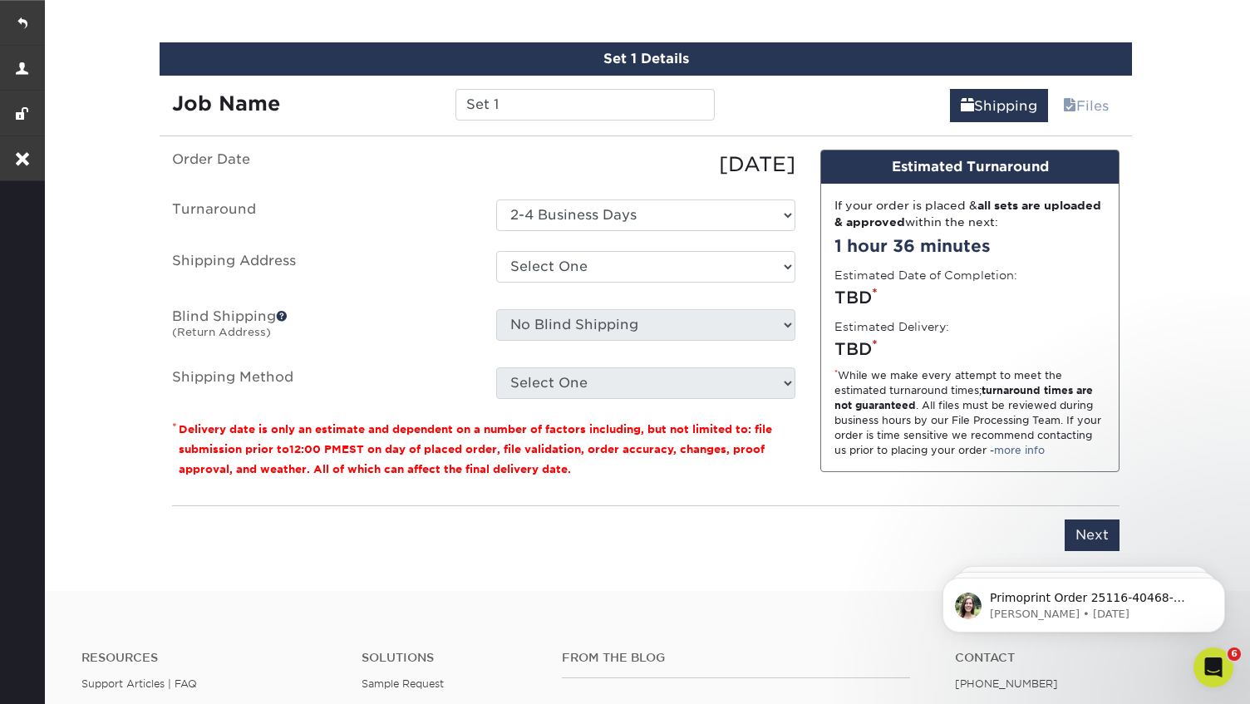
click at [718, 248] on ul "Order Date [DATE] [GEOGRAPHIC_DATA] Select One 2-4 Business Days 2 Day Next Bus…" at bounding box center [483, 274] width 623 height 249
click at [716, 268] on select "Select One [PERSON_NAME] office + Add New Address" at bounding box center [645, 267] width 299 height 32
select select "277941"
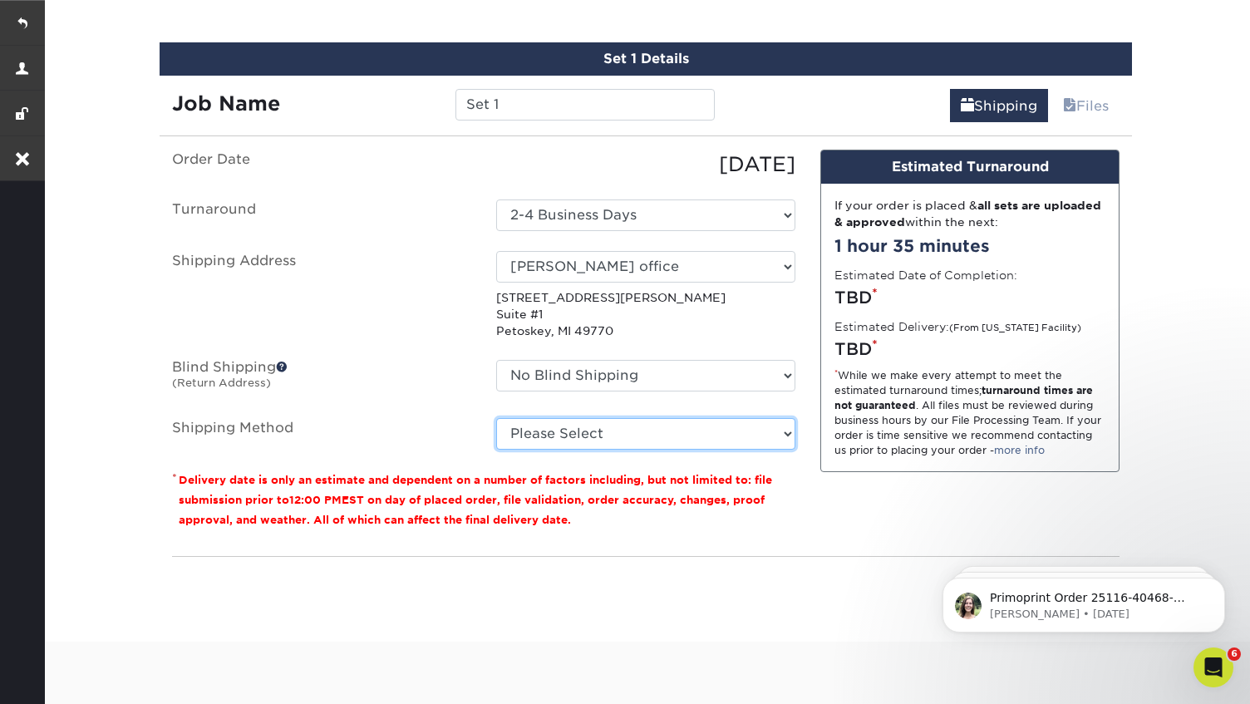
click at [681, 439] on select "Please Select Ground Shipping (+$8.96) 3 Day Shipping Service (+$18.73) 2 Day A…" at bounding box center [645, 434] width 299 height 32
select select "03"
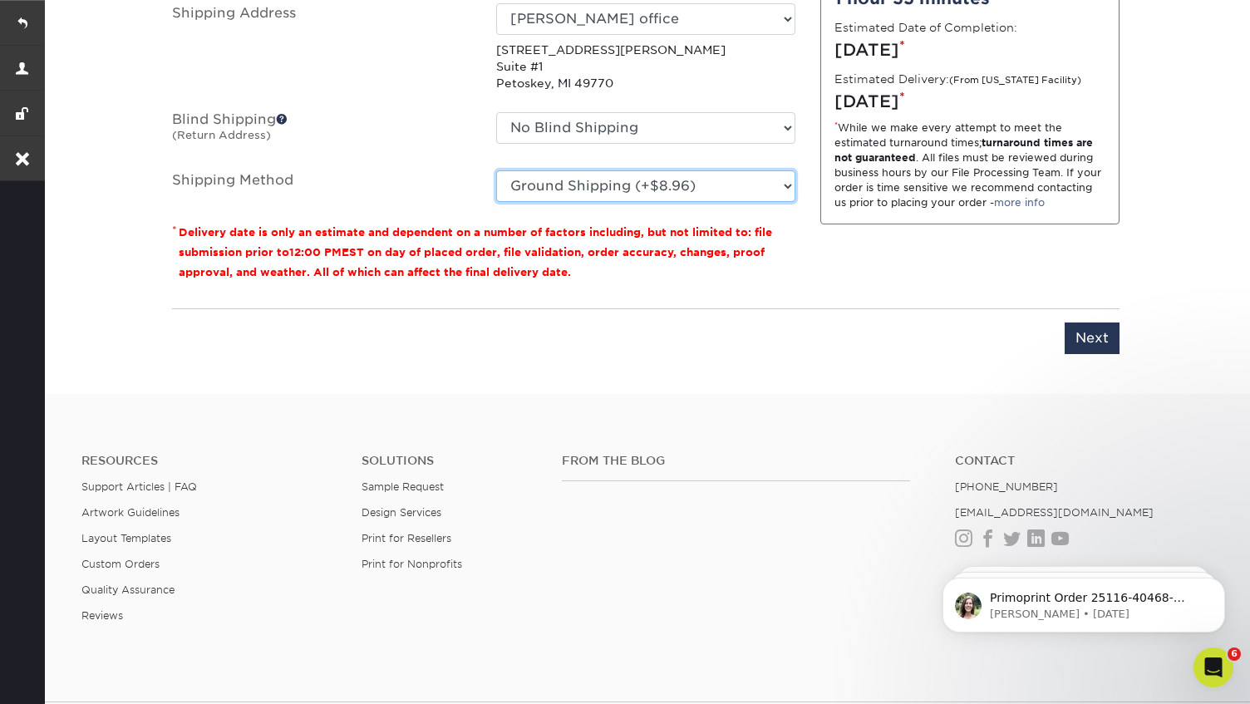
scroll to position [1251, 0]
click at [1089, 328] on input "Next" at bounding box center [1091, 339] width 55 height 32
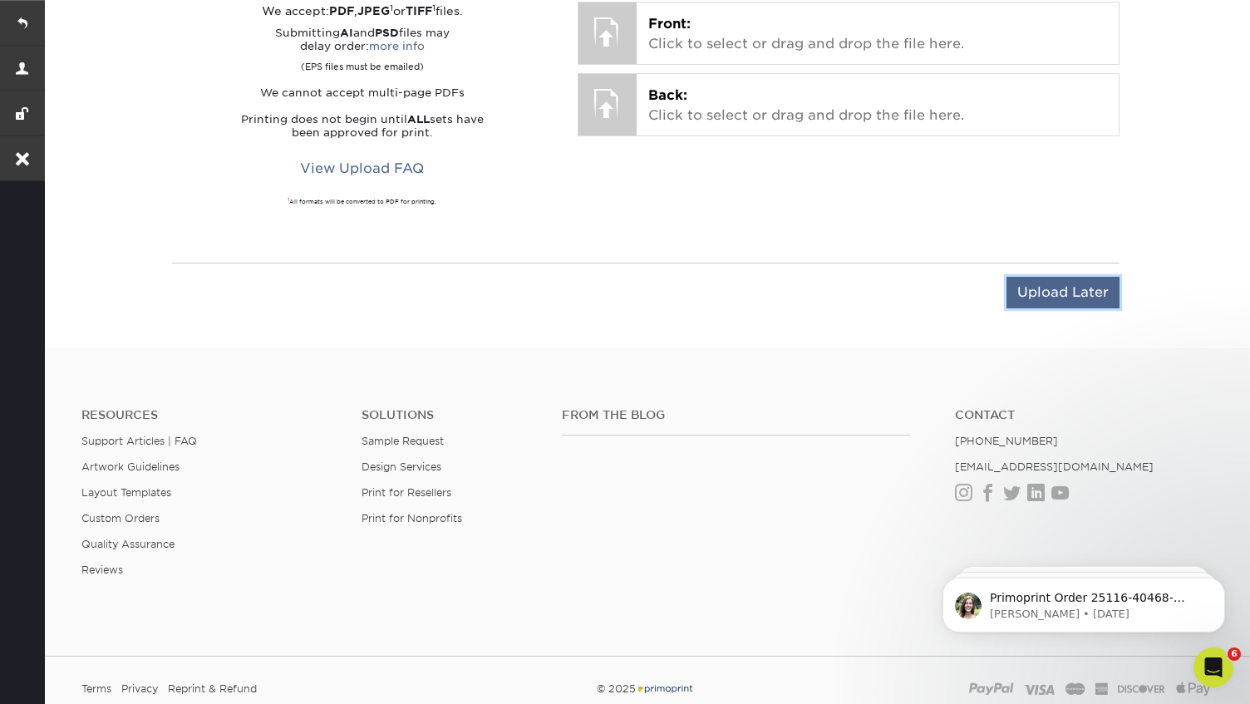
click at [1086, 287] on input "Upload Later" at bounding box center [1062, 293] width 113 height 32
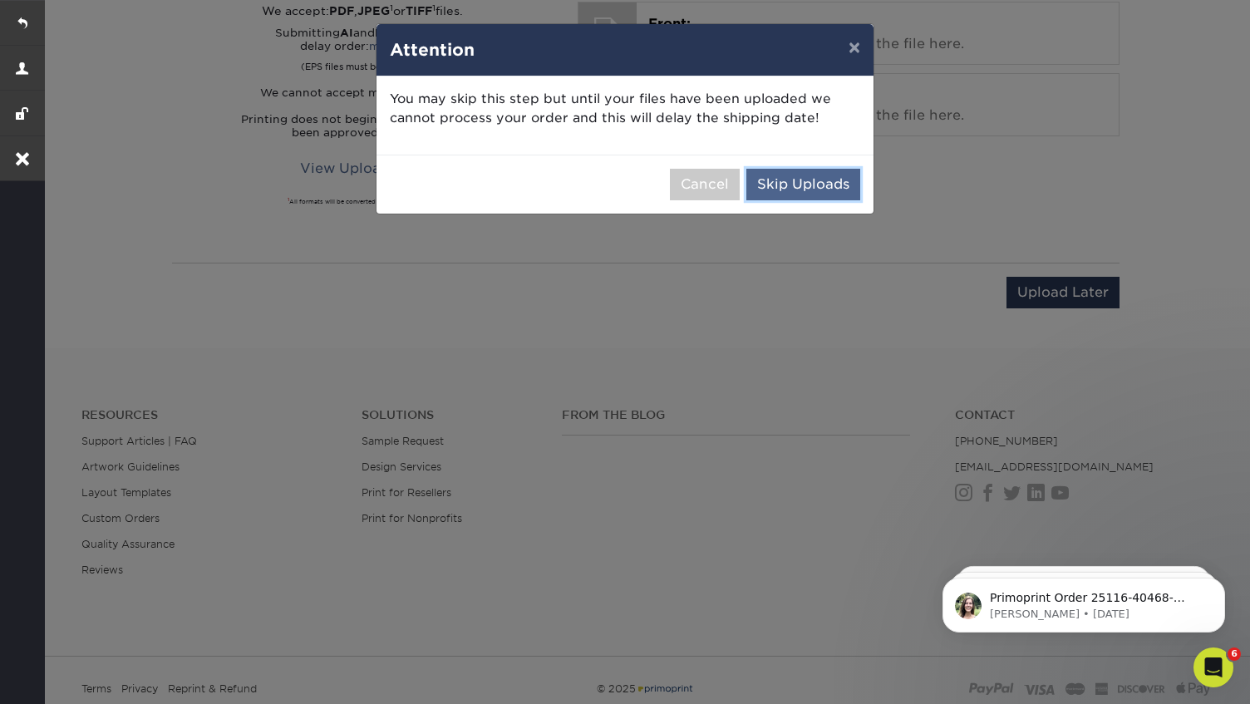
click at [789, 181] on button "Skip Uploads" at bounding box center [803, 185] width 114 height 32
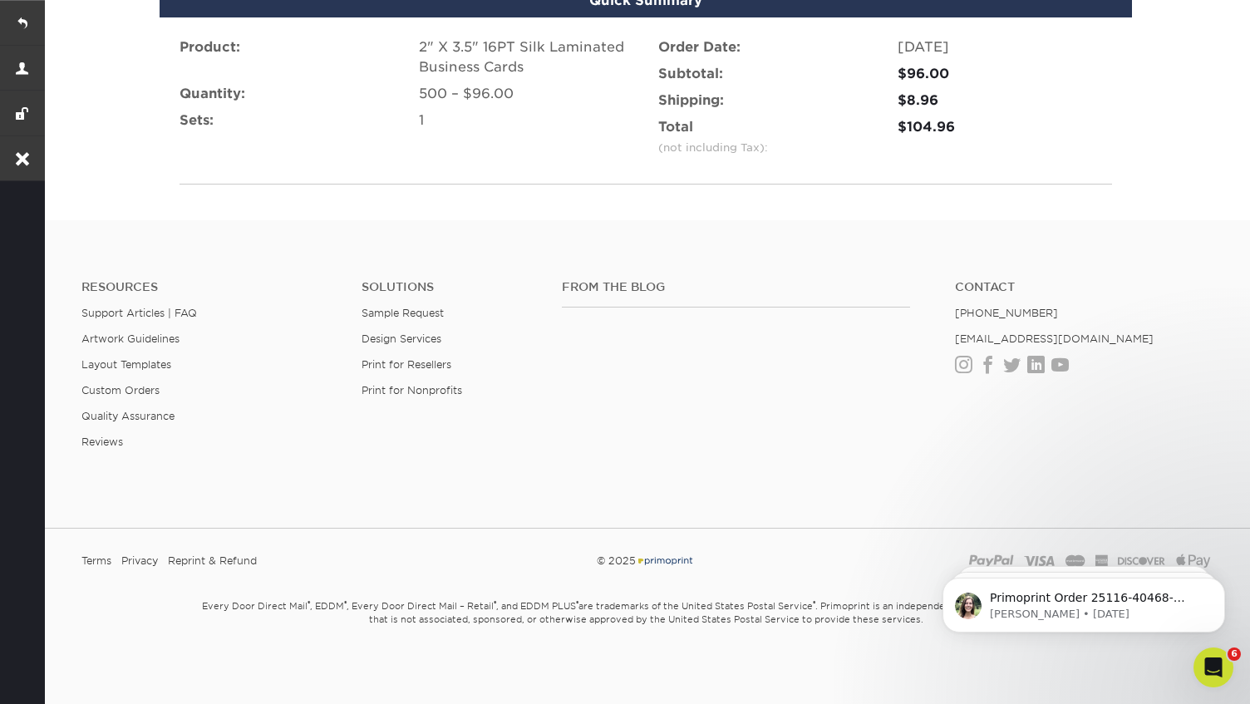
scroll to position [1227, 0]
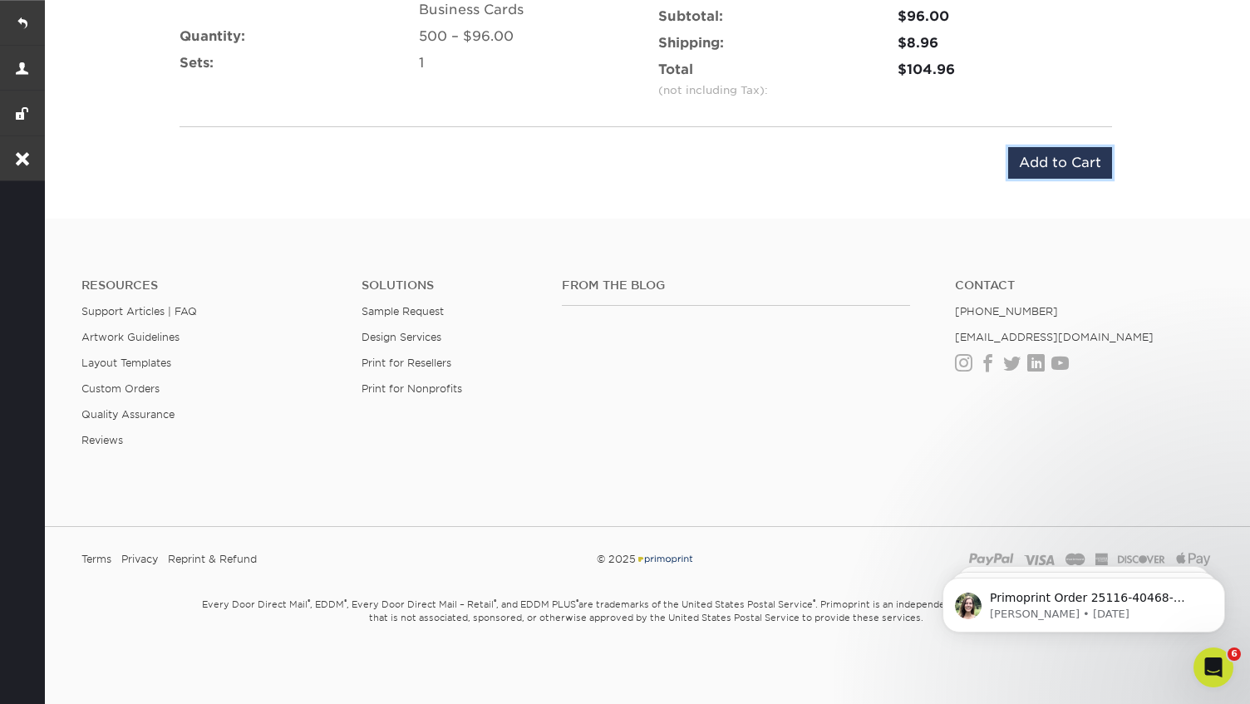
click at [1046, 163] on input "Add to Cart" at bounding box center [1060, 163] width 104 height 32
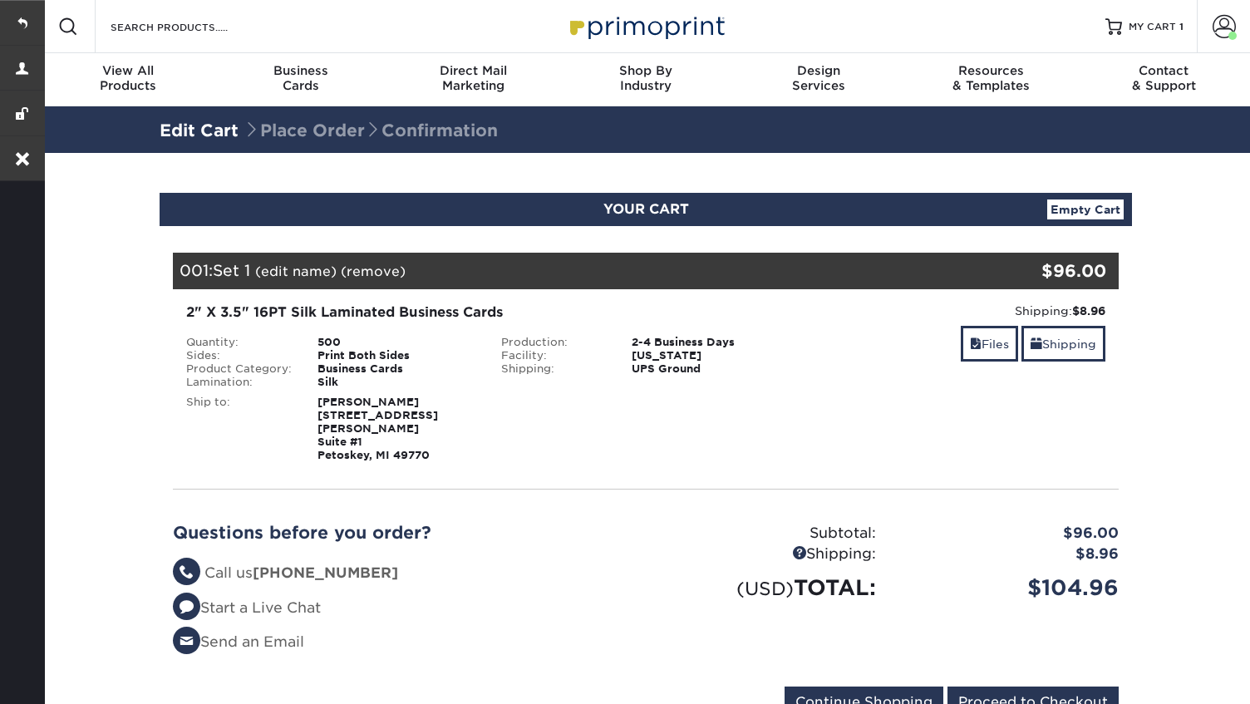
scroll to position [91, 0]
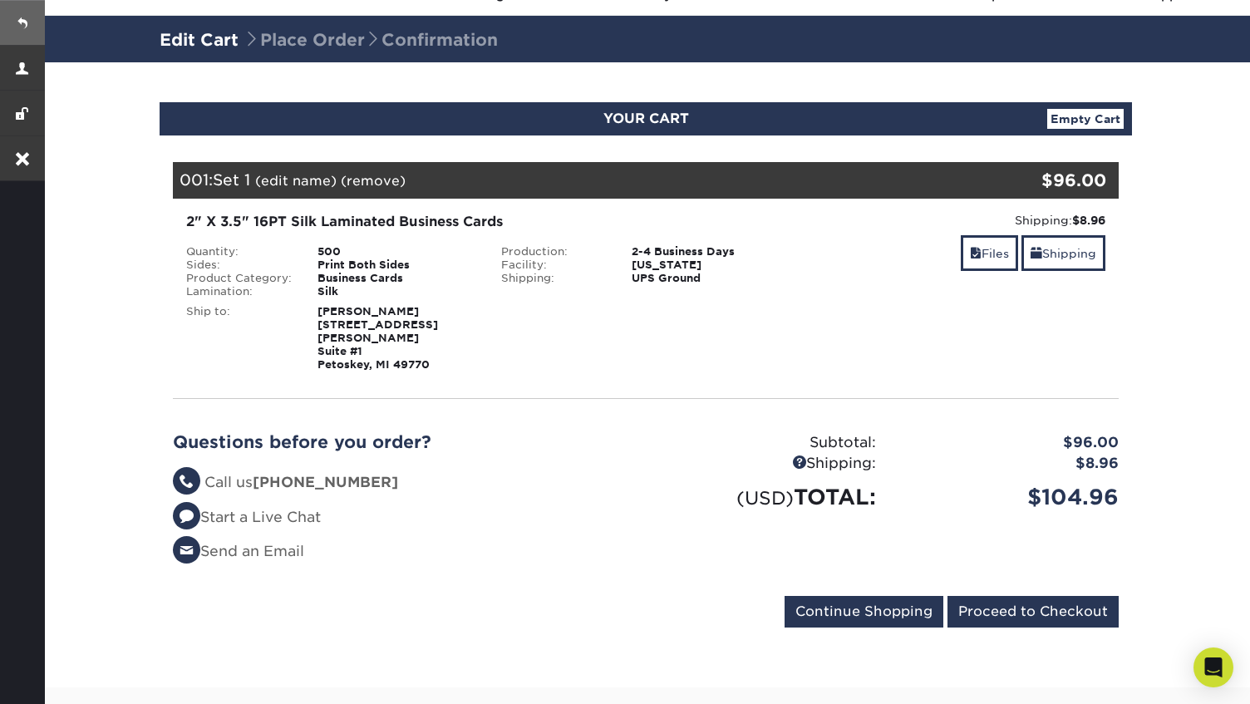
click at [20, 23] on link at bounding box center [22, 22] width 45 height 45
